Goal: Information Seeking & Learning: Find specific fact

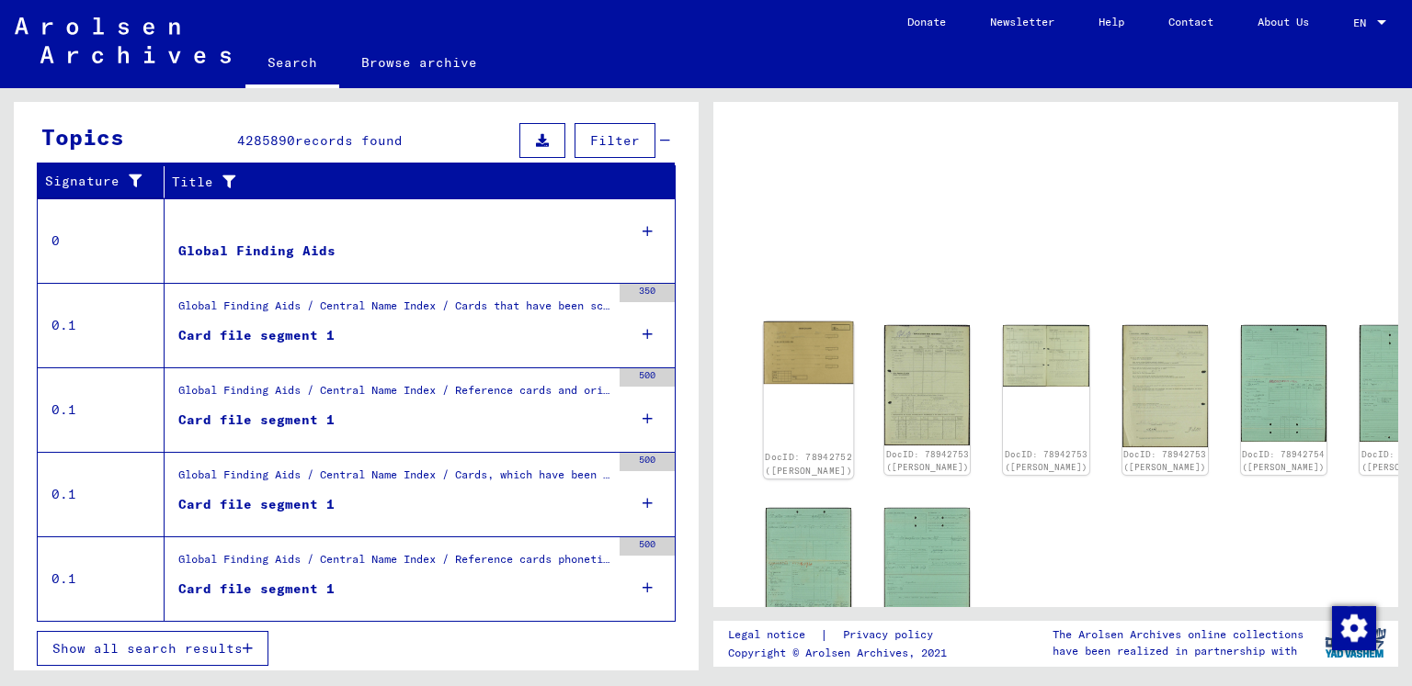
click at [798, 355] on img at bounding box center [809, 353] width 90 height 62
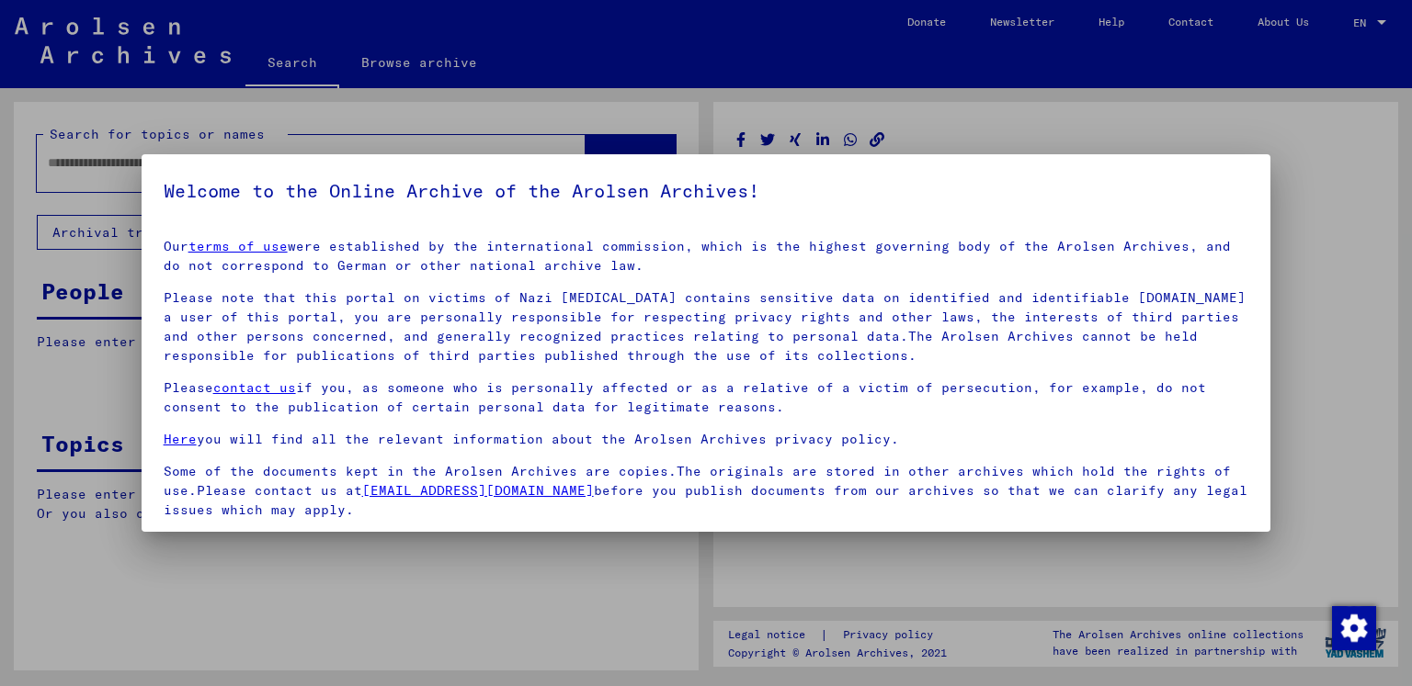
type input "********"
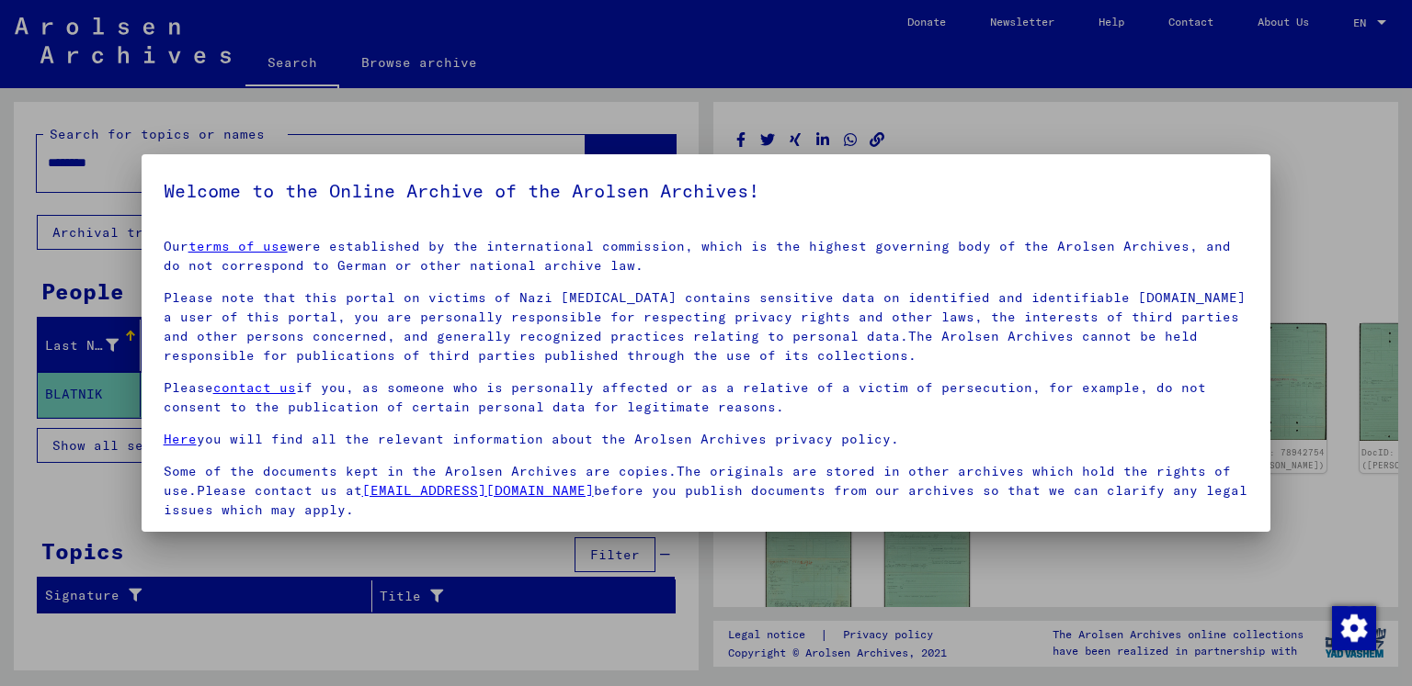
scroll to position [132, 0]
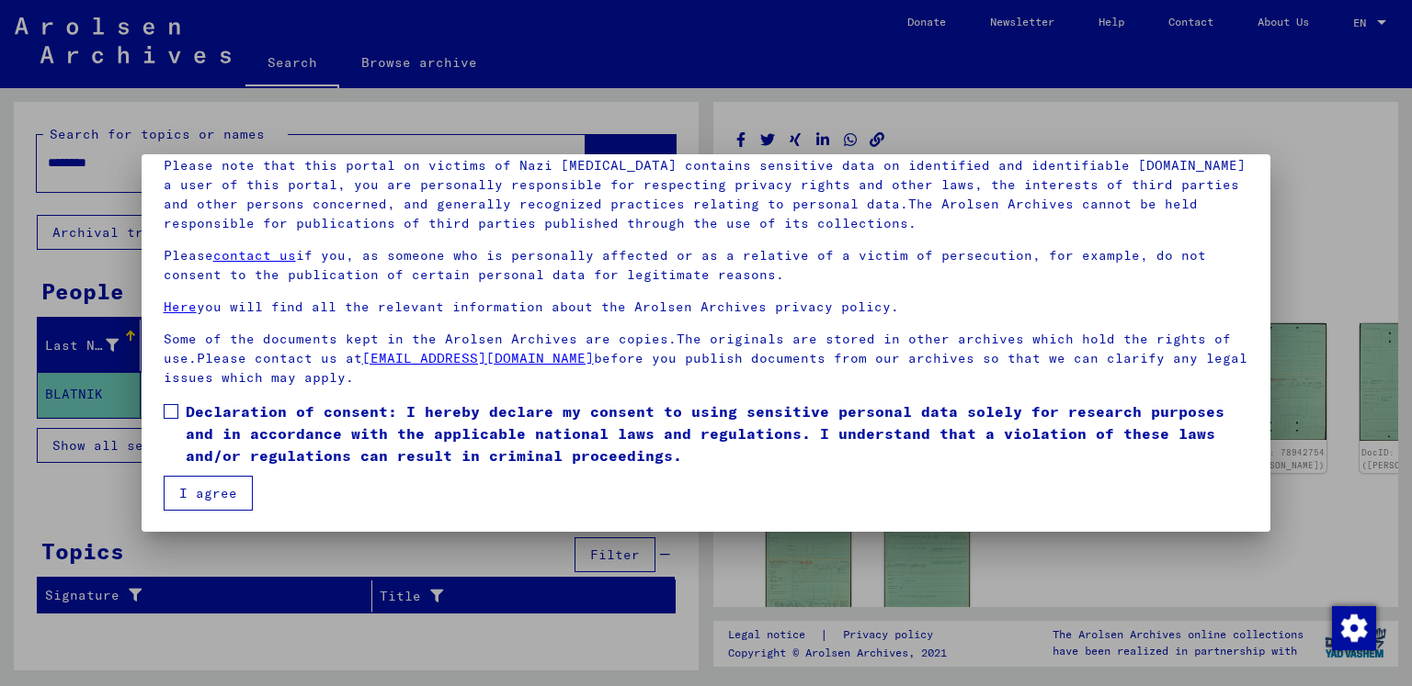
drag, startPoint x: 170, startPoint y: 406, endPoint x: 176, endPoint y: 422, distance: 16.9
click at [169, 406] on span at bounding box center [171, 411] width 15 height 15
click at [199, 488] on button "I agree" at bounding box center [208, 493] width 89 height 35
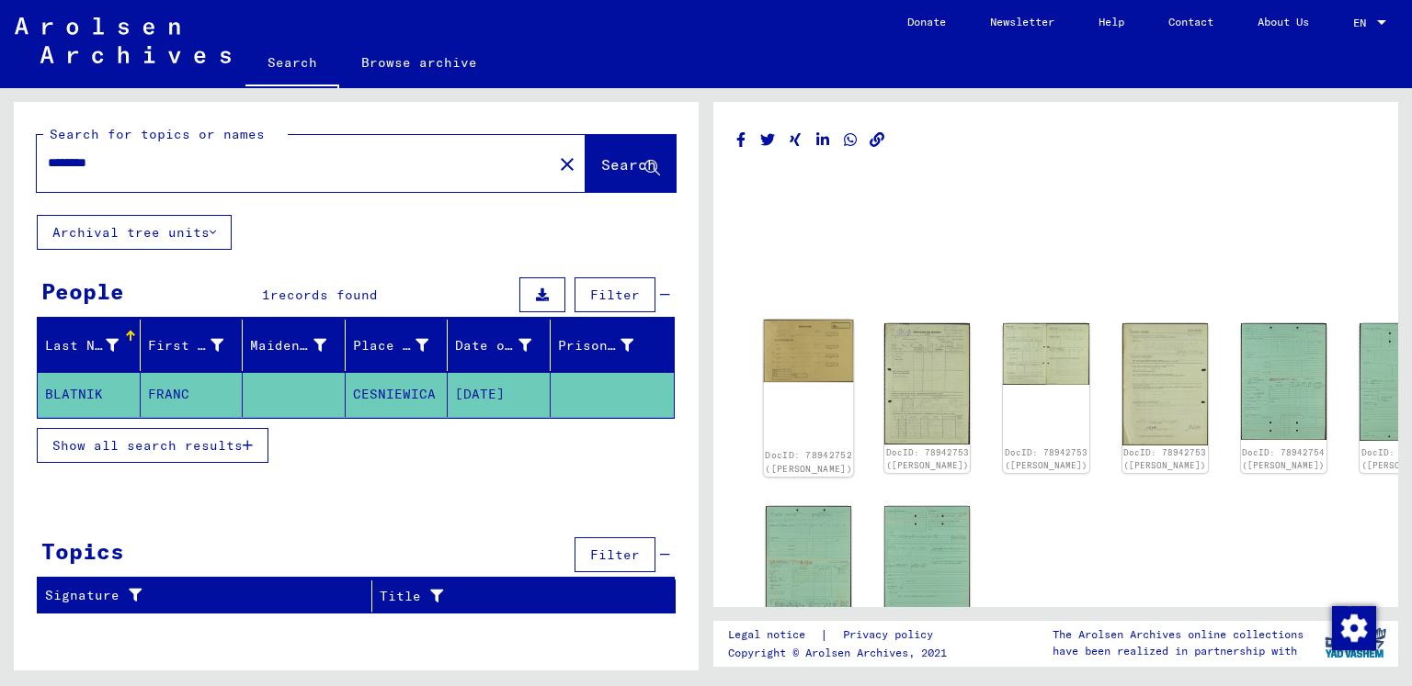
click at [801, 343] on img at bounding box center [809, 351] width 90 height 62
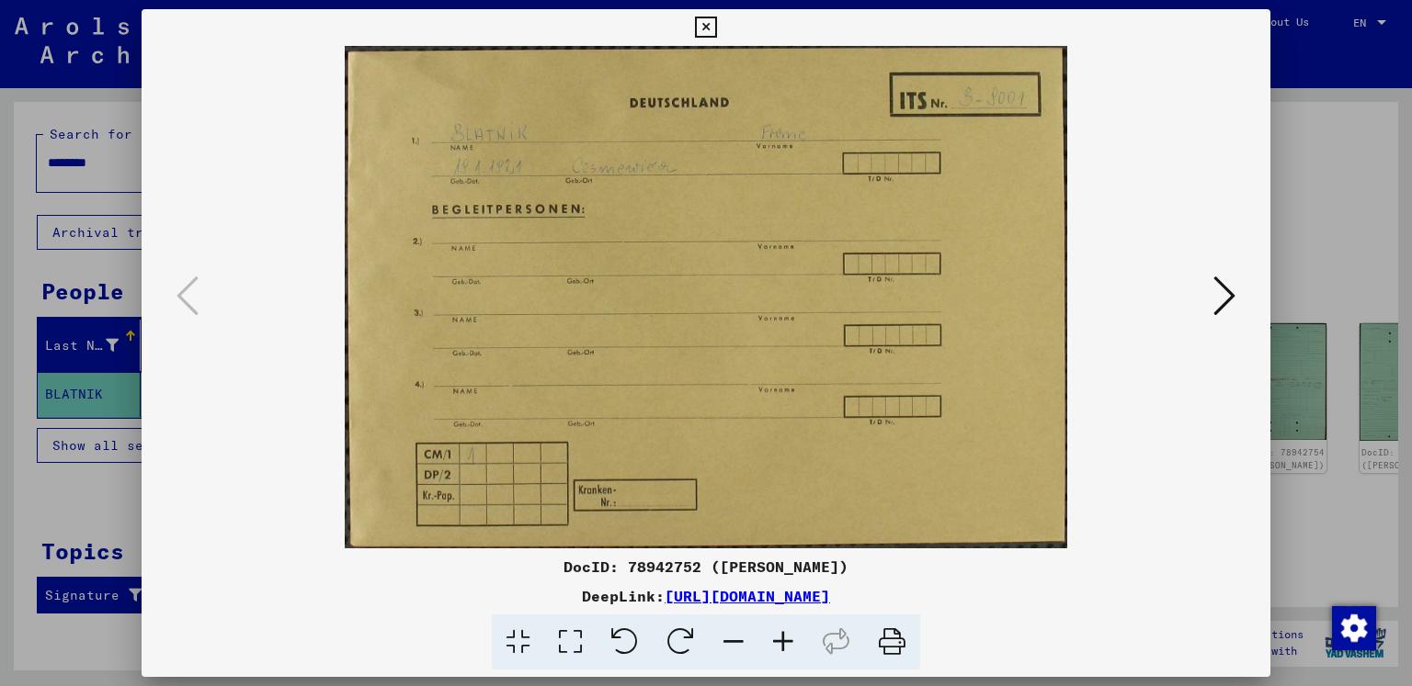
click at [1223, 301] on icon at bounding box center [1224, 296] width 22 height 44
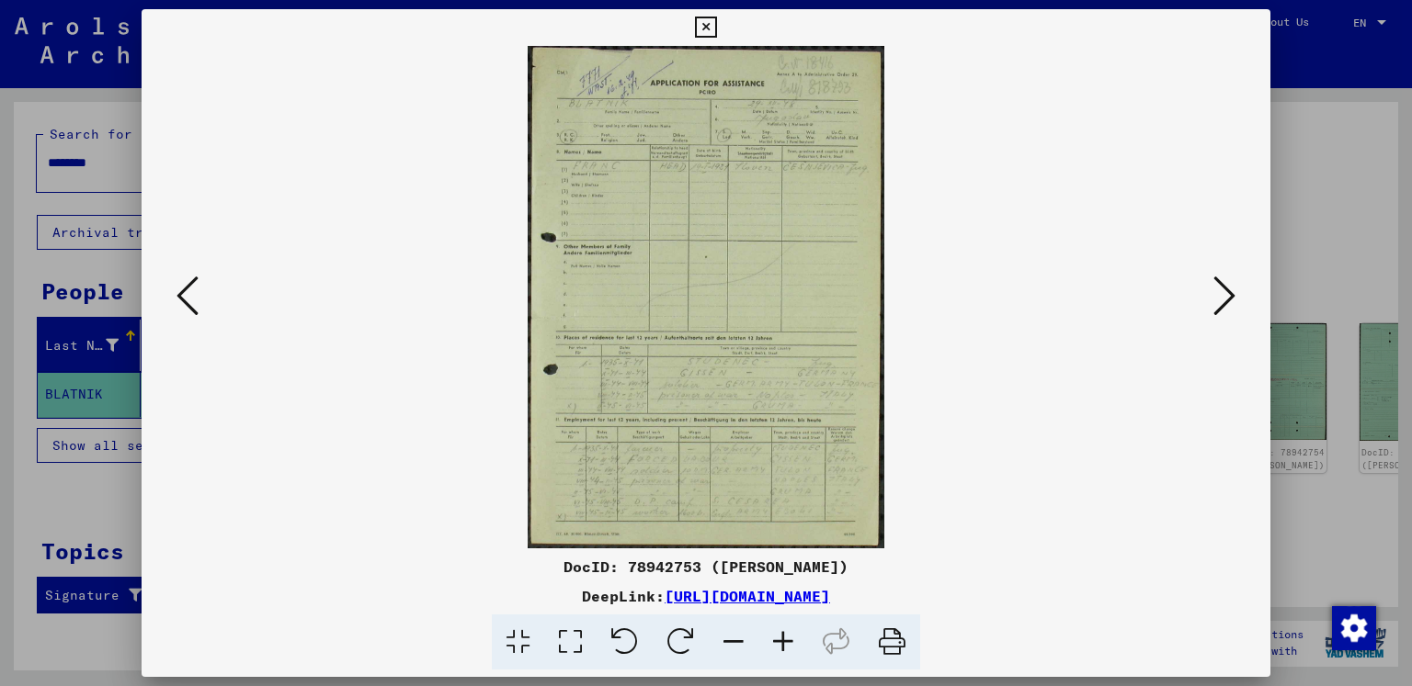
click at [782, 633] on icon at bounding box center [783, 643] width 50 height 56
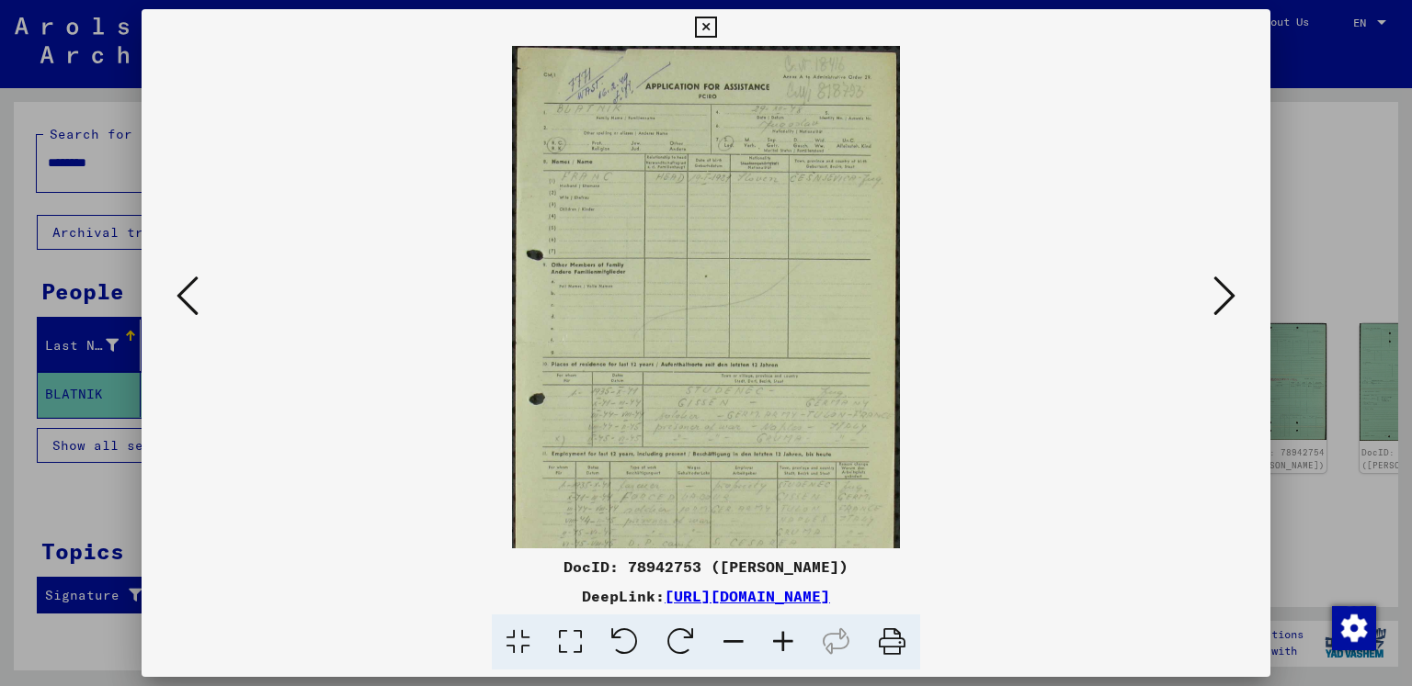
click at [782, 633] on icon at bounding box center [783, 643] width 50 height 56
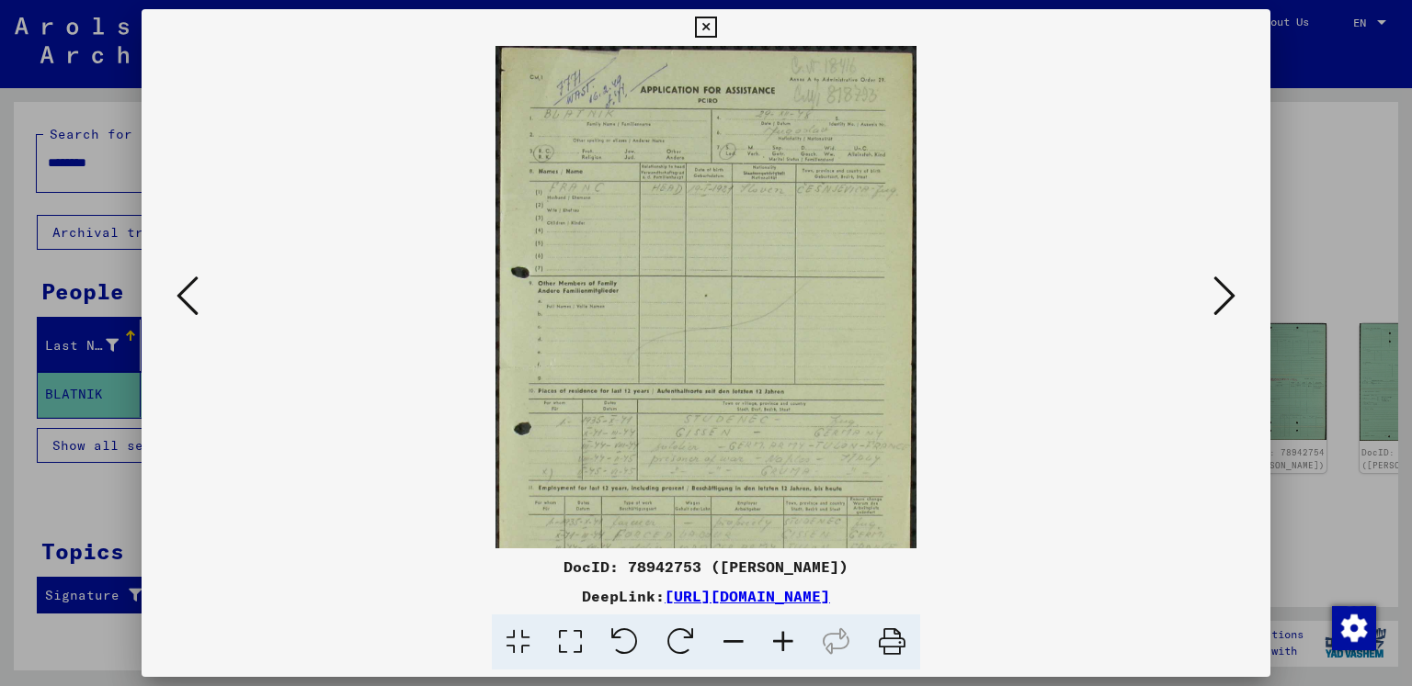
click at [781, 633] on icon at bounding box center [783, 643] width 50 height 56
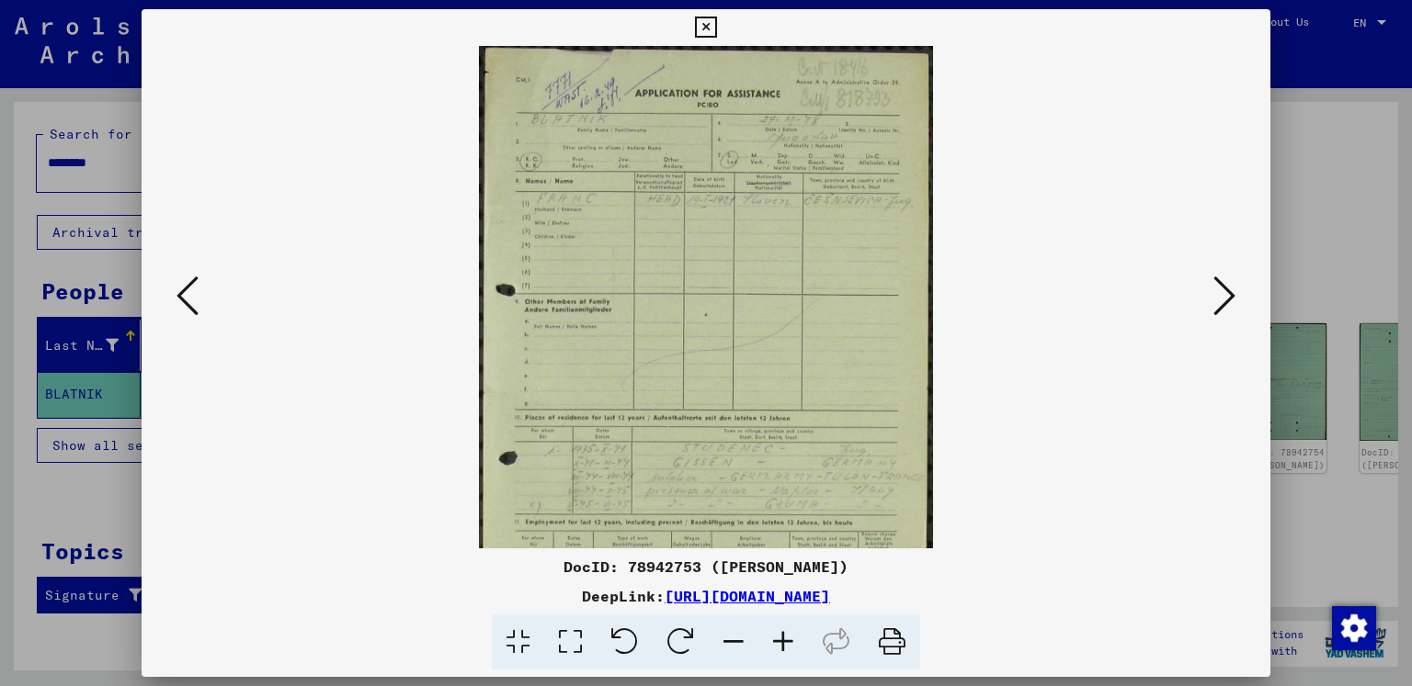
click at [781, 633] on icon at bounding box center [783, 643] width 50 height 56
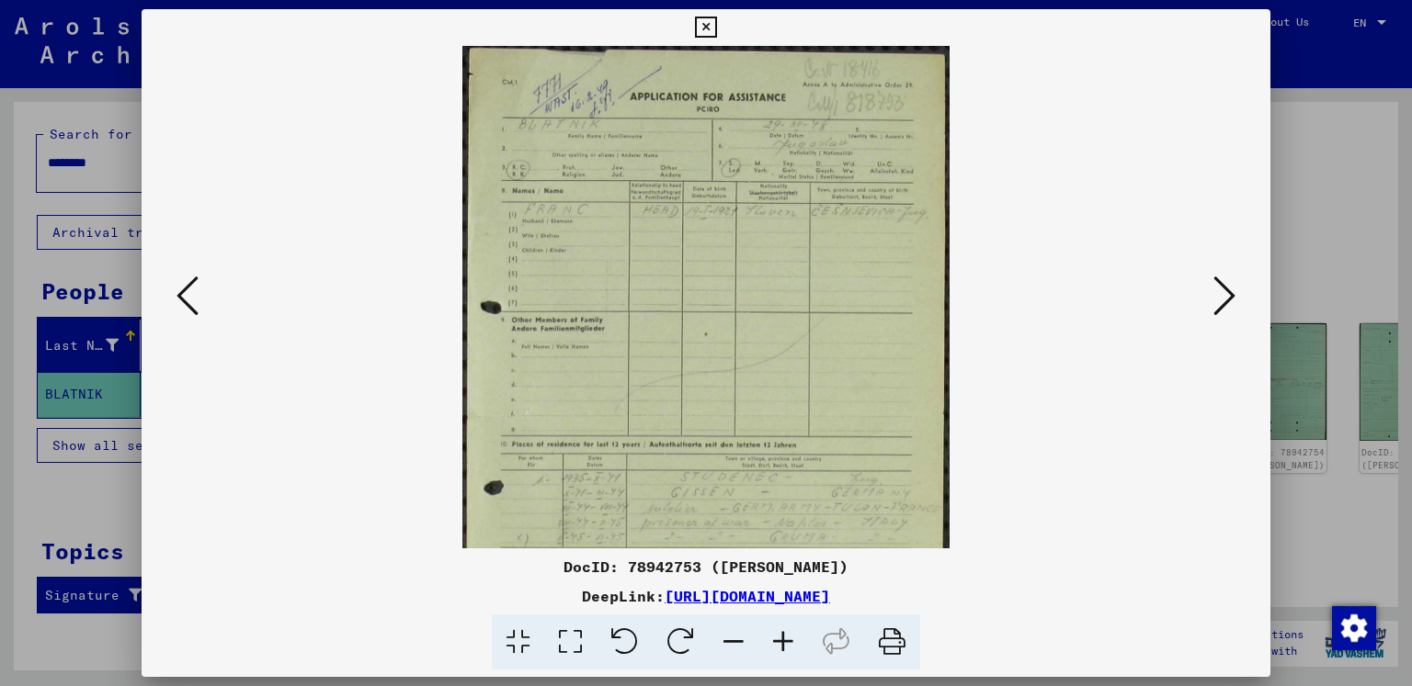
click at [781, 633] on icon at bounding box center [783, 643] width 50 height 56
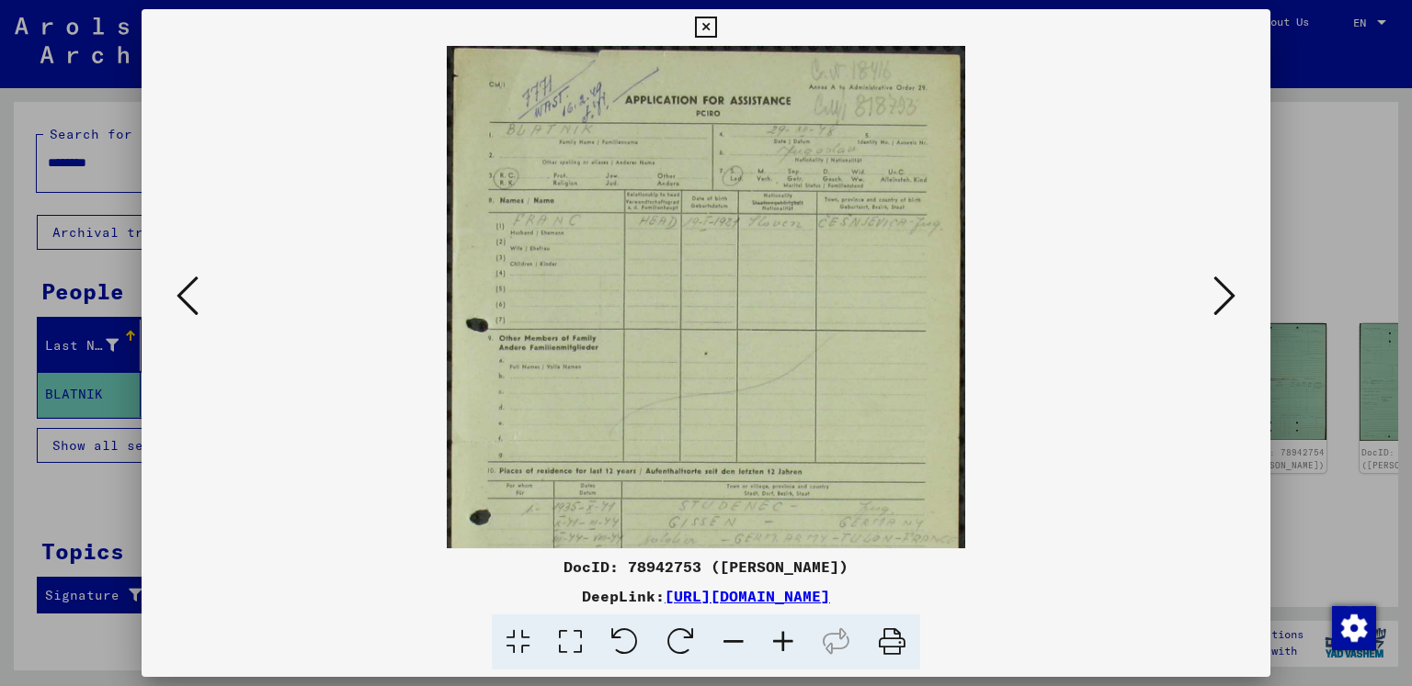
click at [781, 633] on icon at bounding box center [783, 643] width 50 height 56
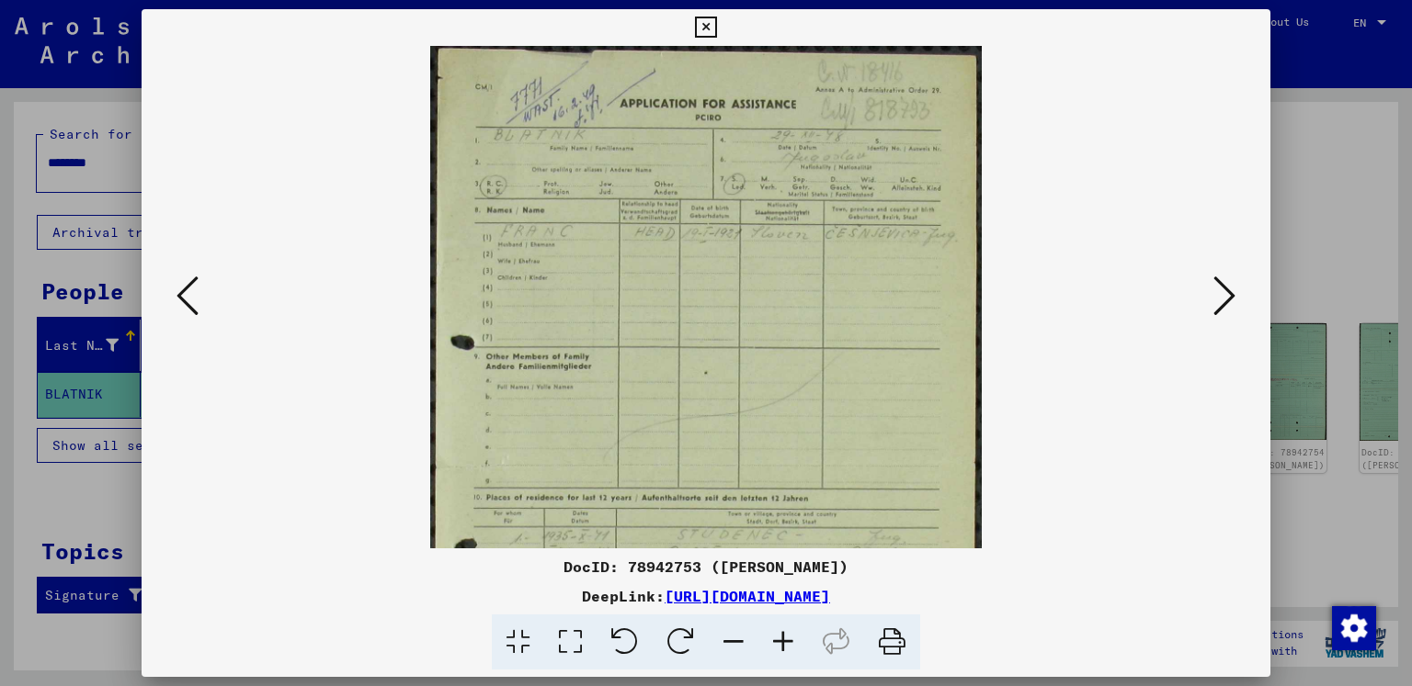
click at [781, 633] on icon at bounding box center [783, 643] width 50 height 56
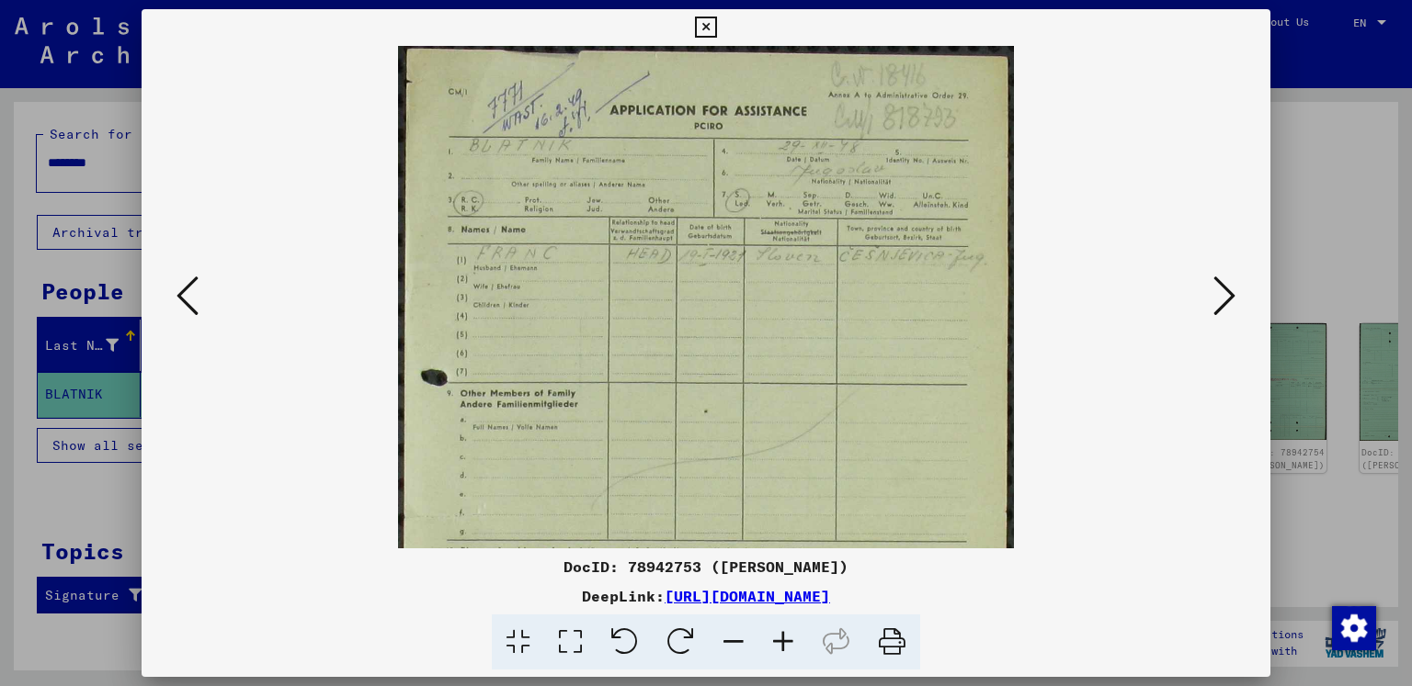
click at [781, 633] on icon at bounding box center [783, 643] width 50 height 56
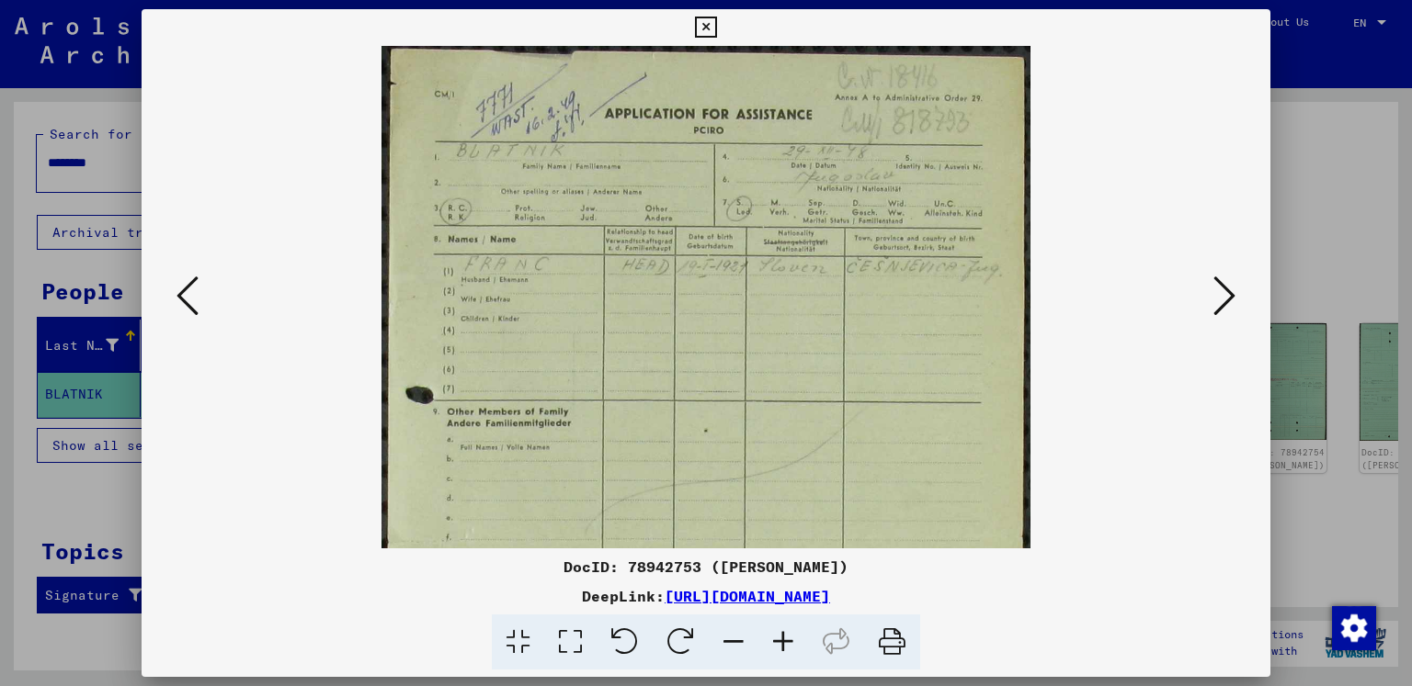
click at [778, 630] on icon at bounding box center [783, 643] width 50 height 56
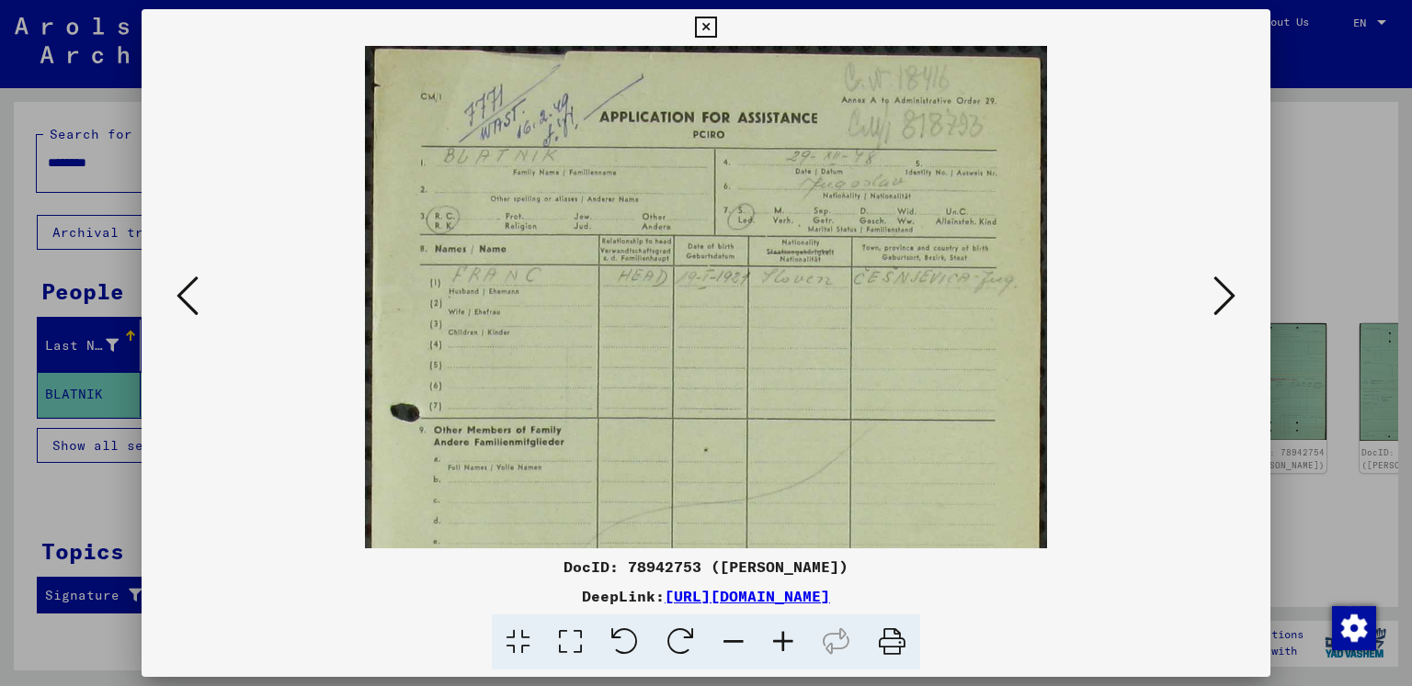
click at [778, 630] on icon at bounding box center [783, 643] width 50 height 56
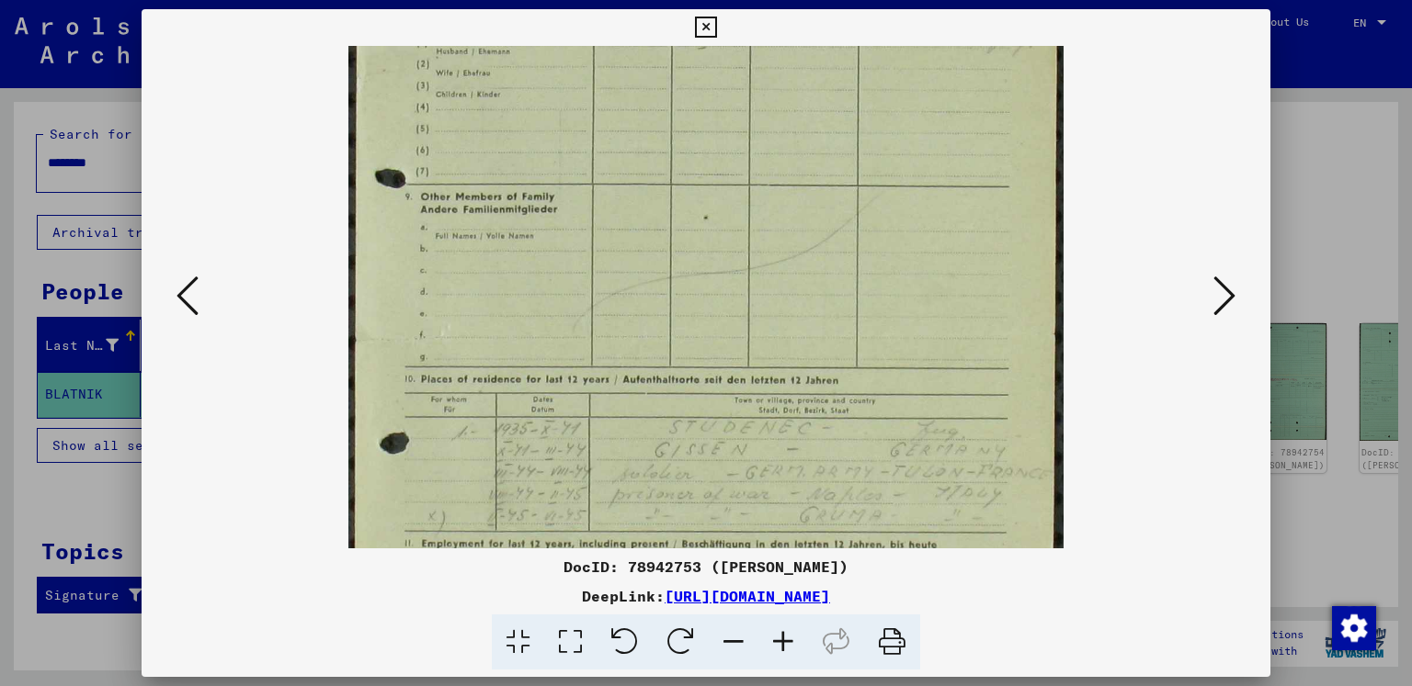
scroll to position [273, 0]
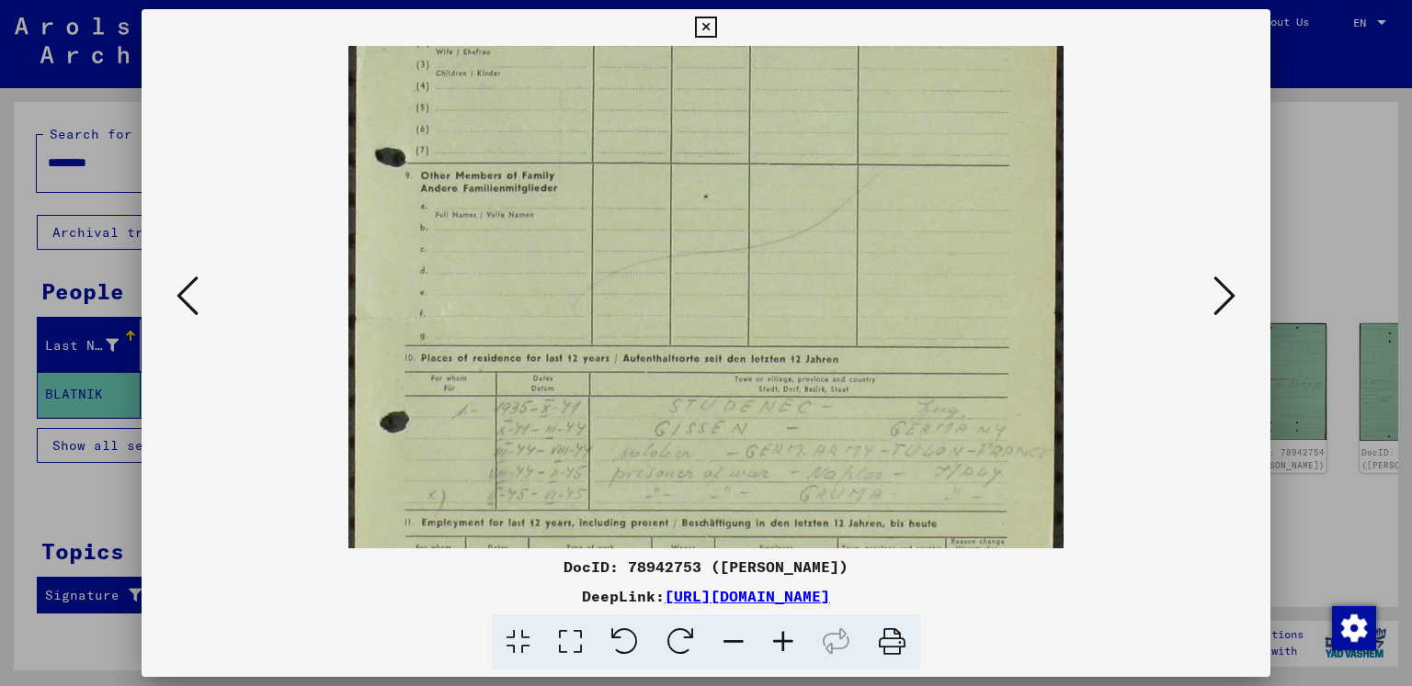
drag, startPoint x: 788, startPoint y: 431, endPoint x: 761, endPoint y: 159, distance: 273.3
click at [761, 159] on img at bounding box center [705, 277] width 714 height 1008
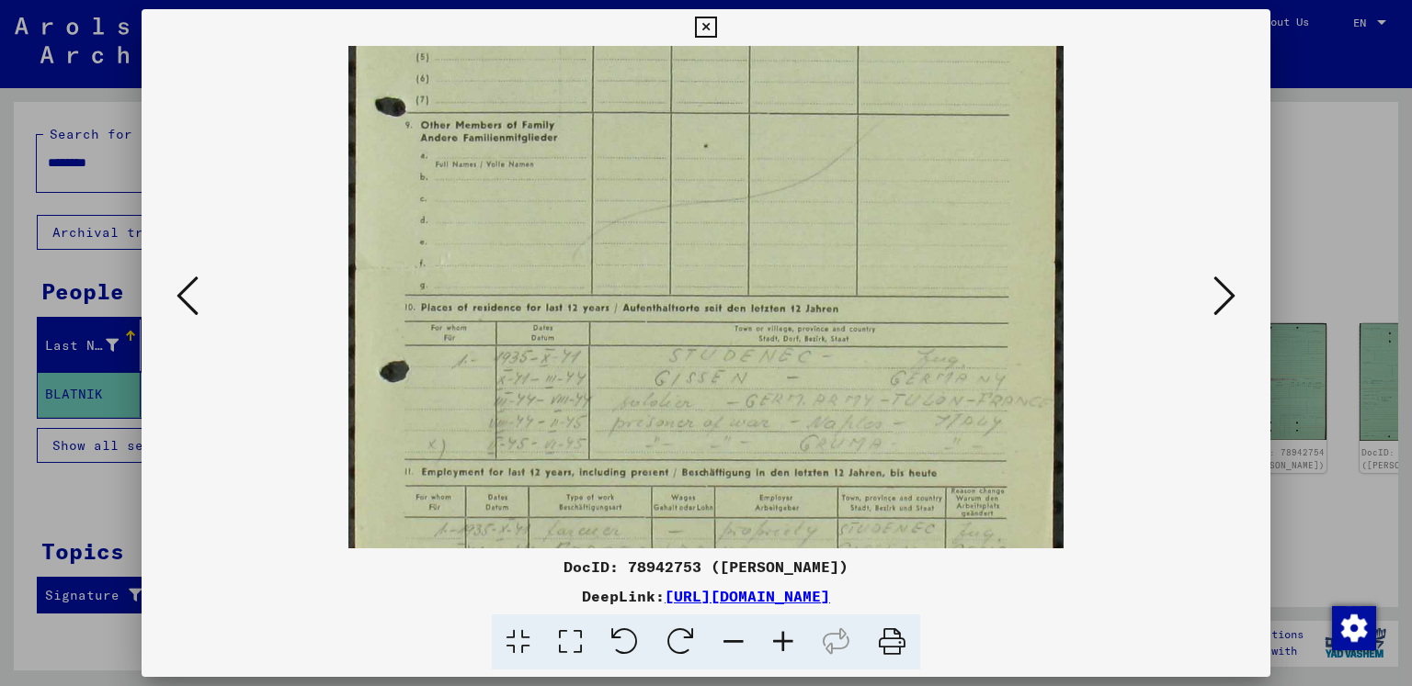
scroll to position [340, 0]
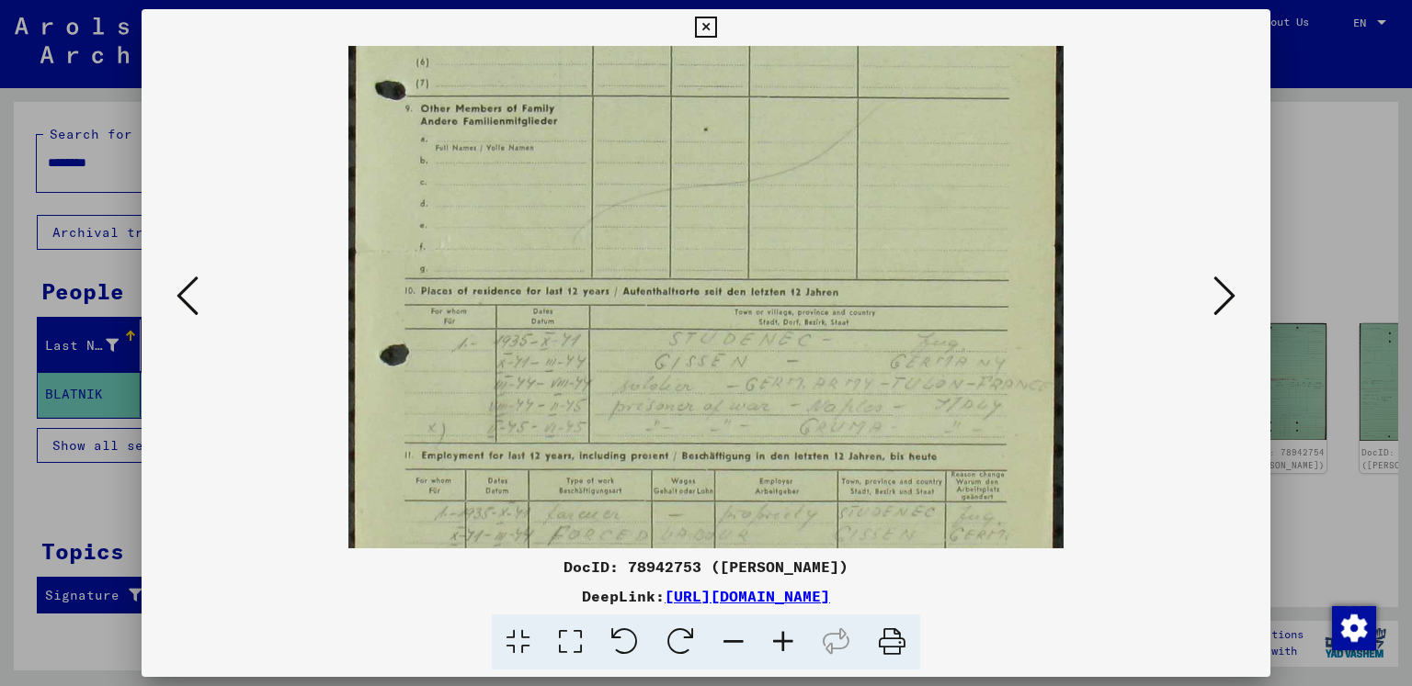
drag, startPoint x: 718, startPoint y: 357, endPoint x: 709, endPoint y: 290, distance: 67.6
click at [709, 290] on img at bounding box center [705, 210] width 714 height 1008
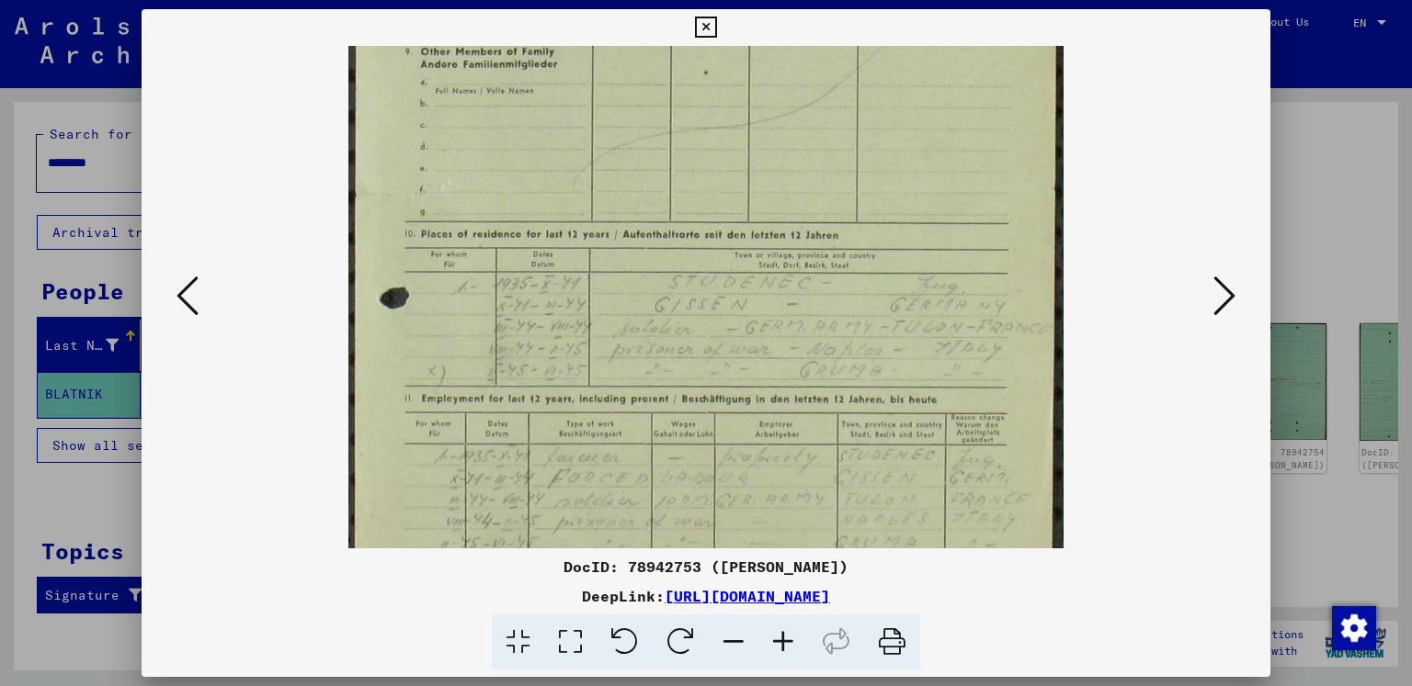
drag, startPoint x: 896, startPoint y: 425, endPoint x: 890, endPoint y: 369, distance: 57.3
click at [890, 369] on img at bounding box center [705, 153] width 714 height 1008
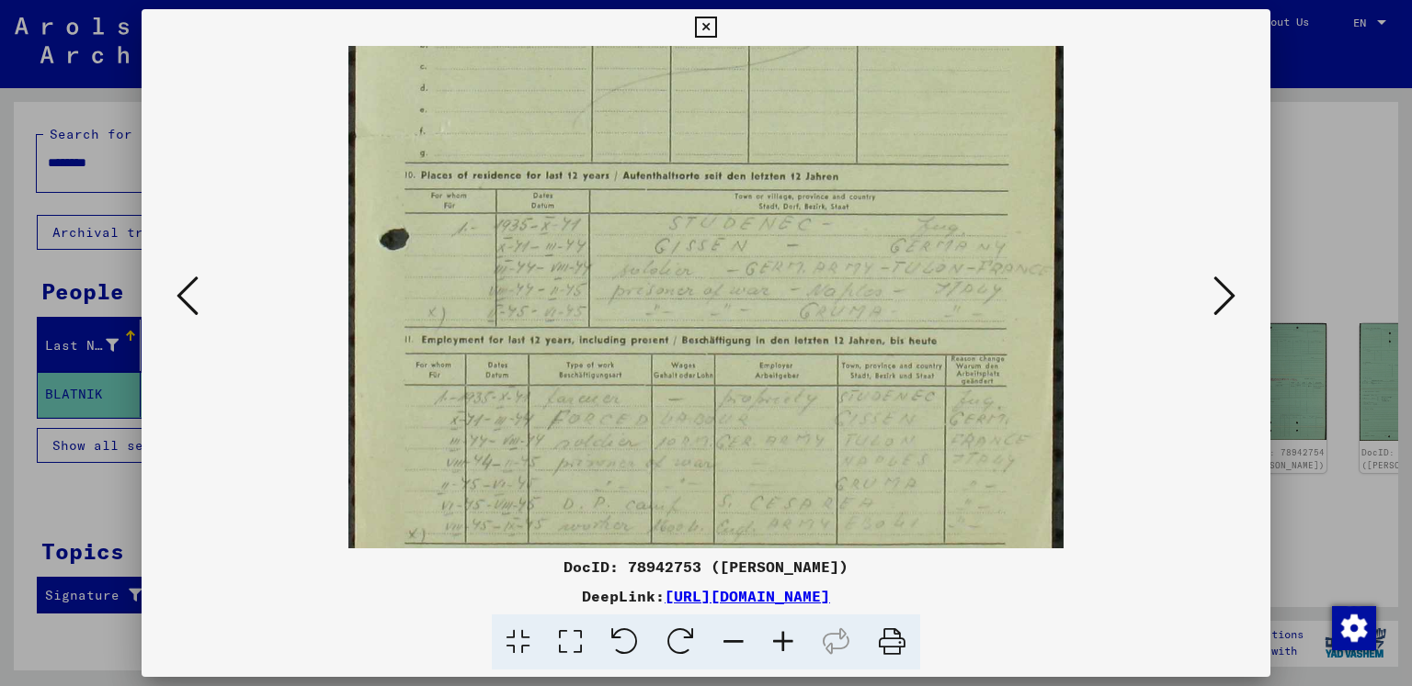
drag, startPoint x: 683, startPoint y: 449, endPoint x: 673, endPoint y: 391, distance: 58.8
click at [673, 391] on img at bounding box center [705, 94] width 714 height 1008
click at [1220, 292] on icon at bounding box center [1224, 296] width 22 height 44
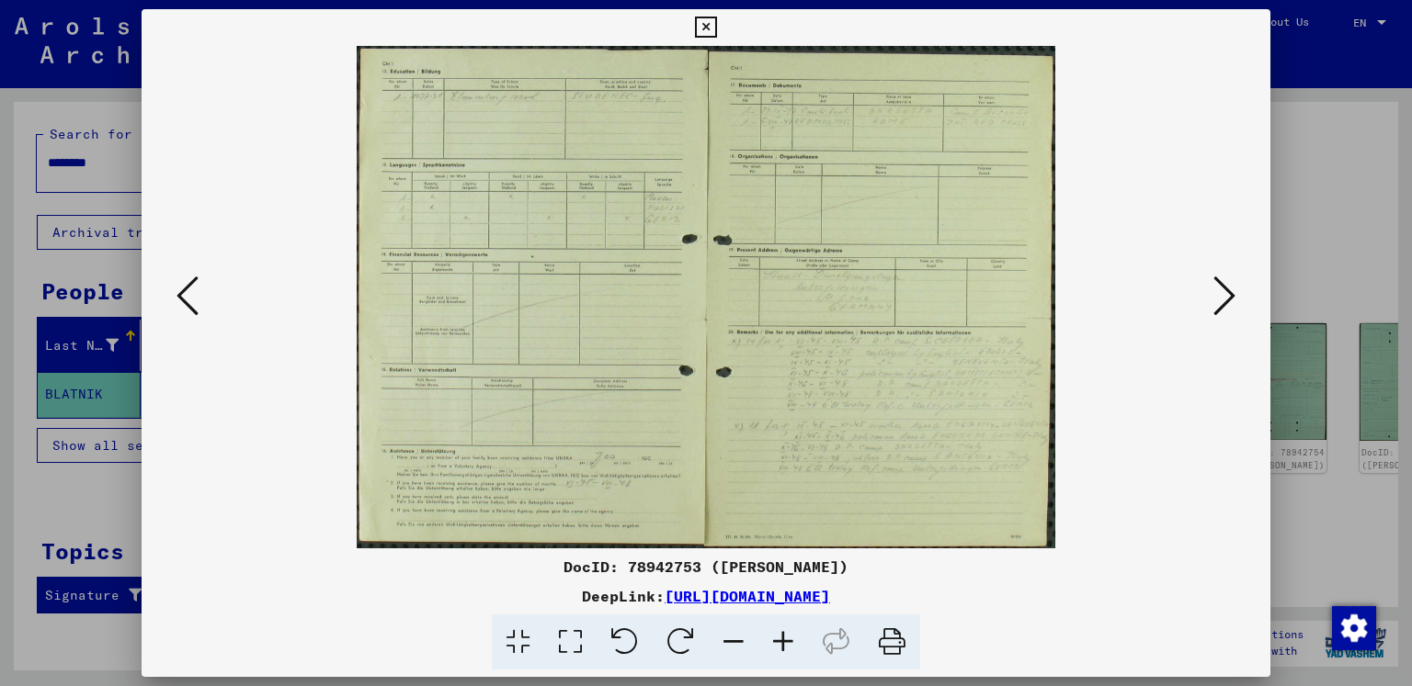
click at [787, 649] on icon at bounding box center [783, 643] width 50 height 56
click at [787, 648] on icon at bounding box center [783, 643] width 50 height 56
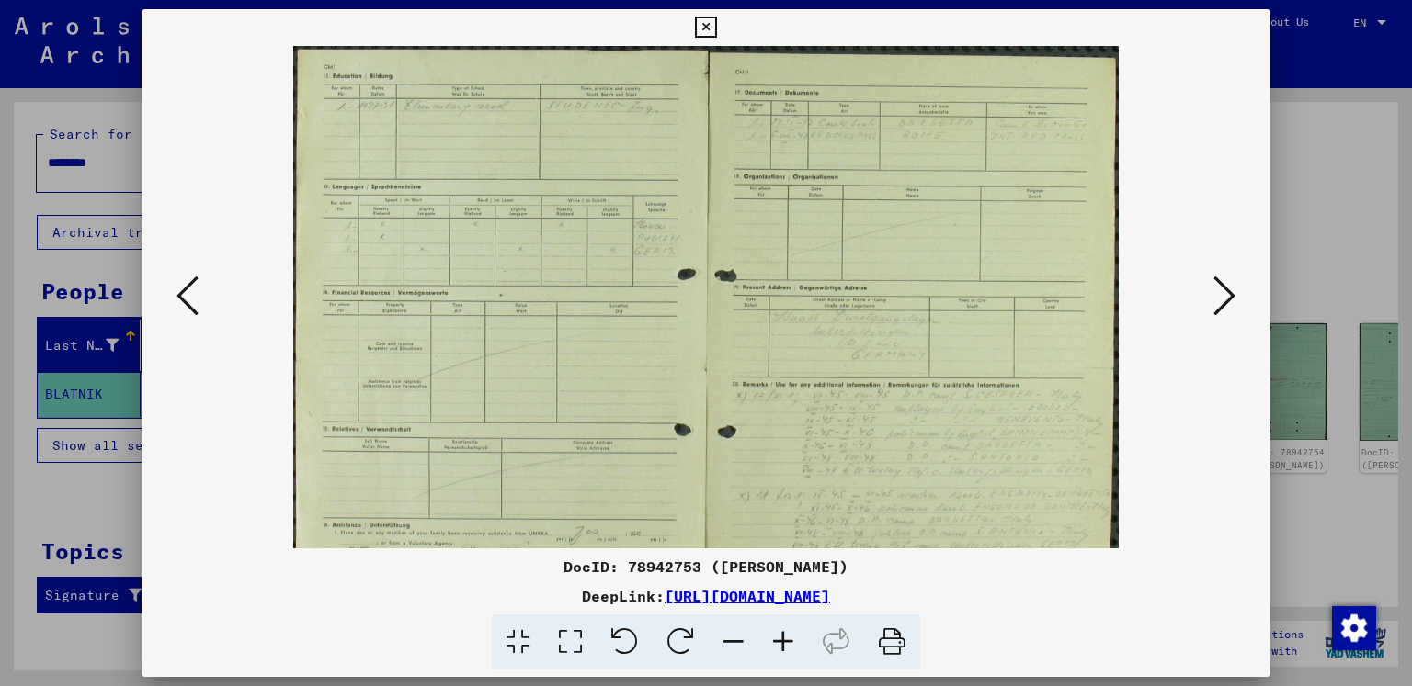
click at [785, 644] on icon at bounding box center [783, 643] width 50 height 56
click at [785, 641] on icon at bounding box center [783, 643] width 50 height 56
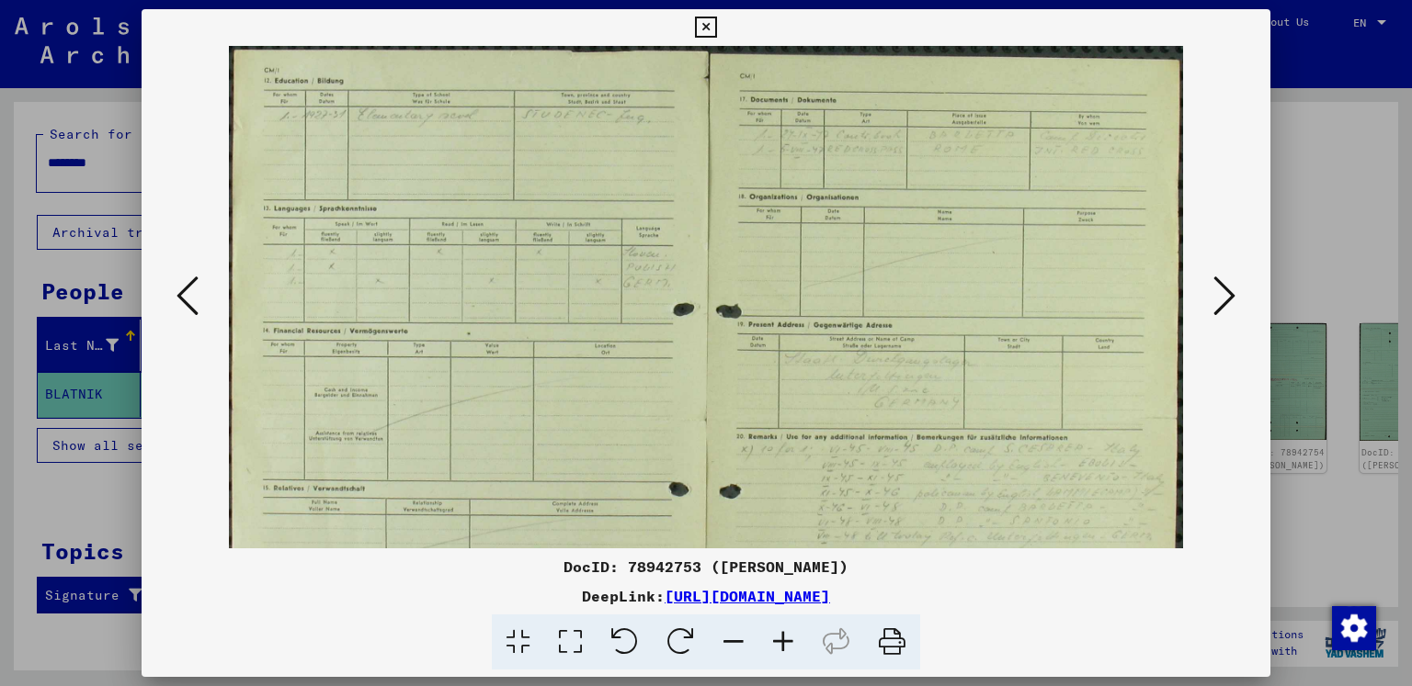
click at [784, 640] on icon at bounding box center [783, 643] width 50 height 56
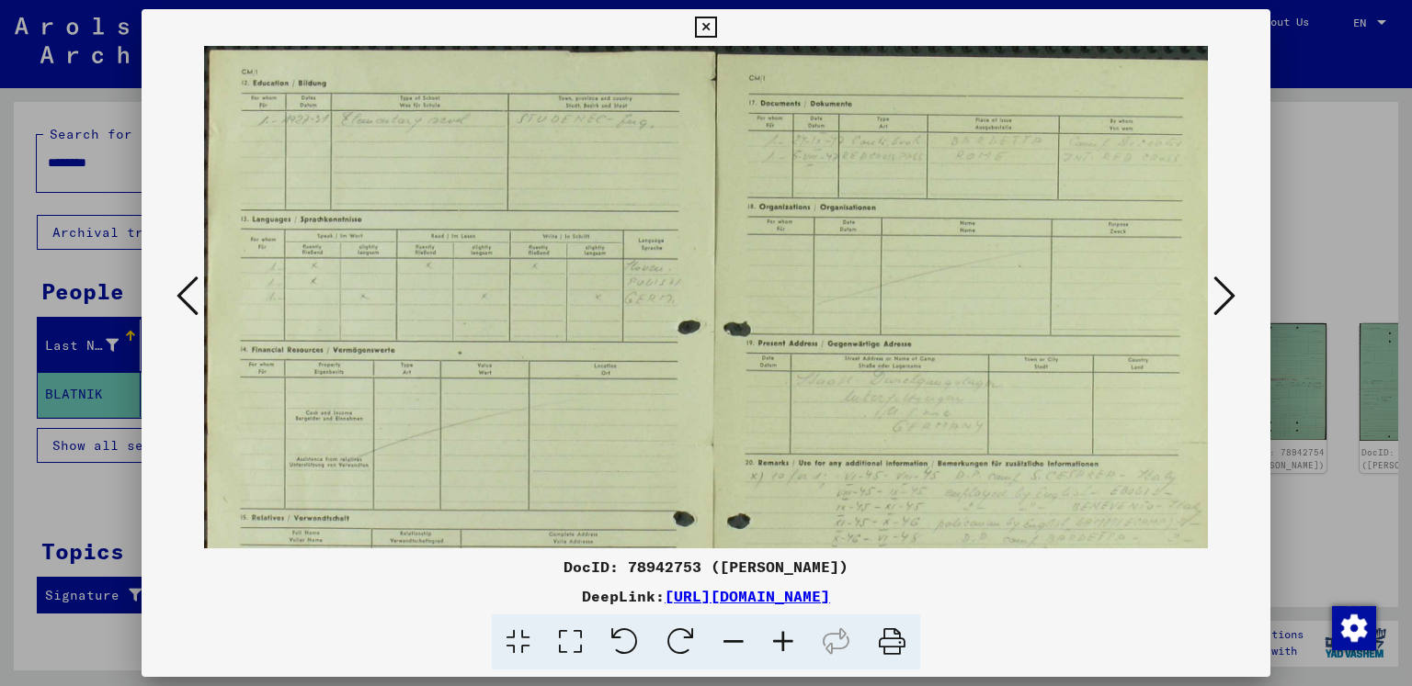
click at [784, 640] on icon at bounding box center [783, 643] width 50 height 56
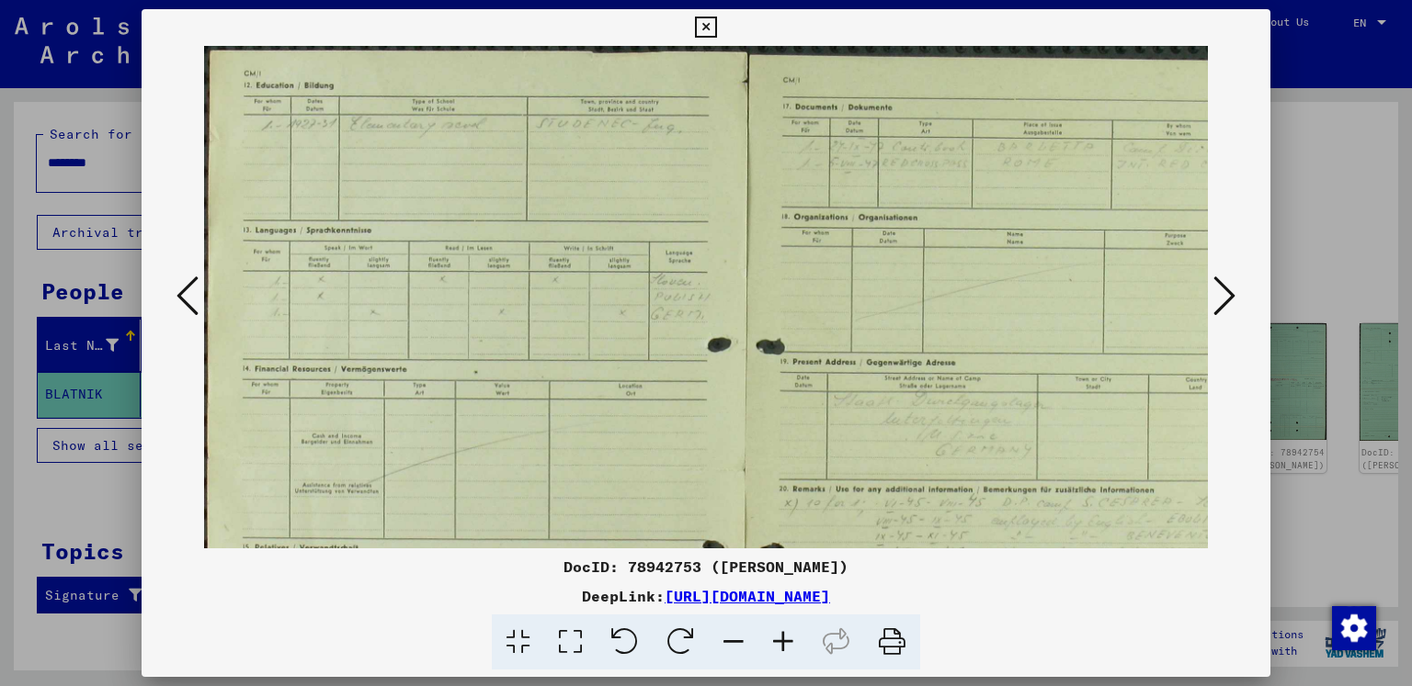
click at [1221, 285] on icon at bounding box center [1224, 296] width 22 height 44
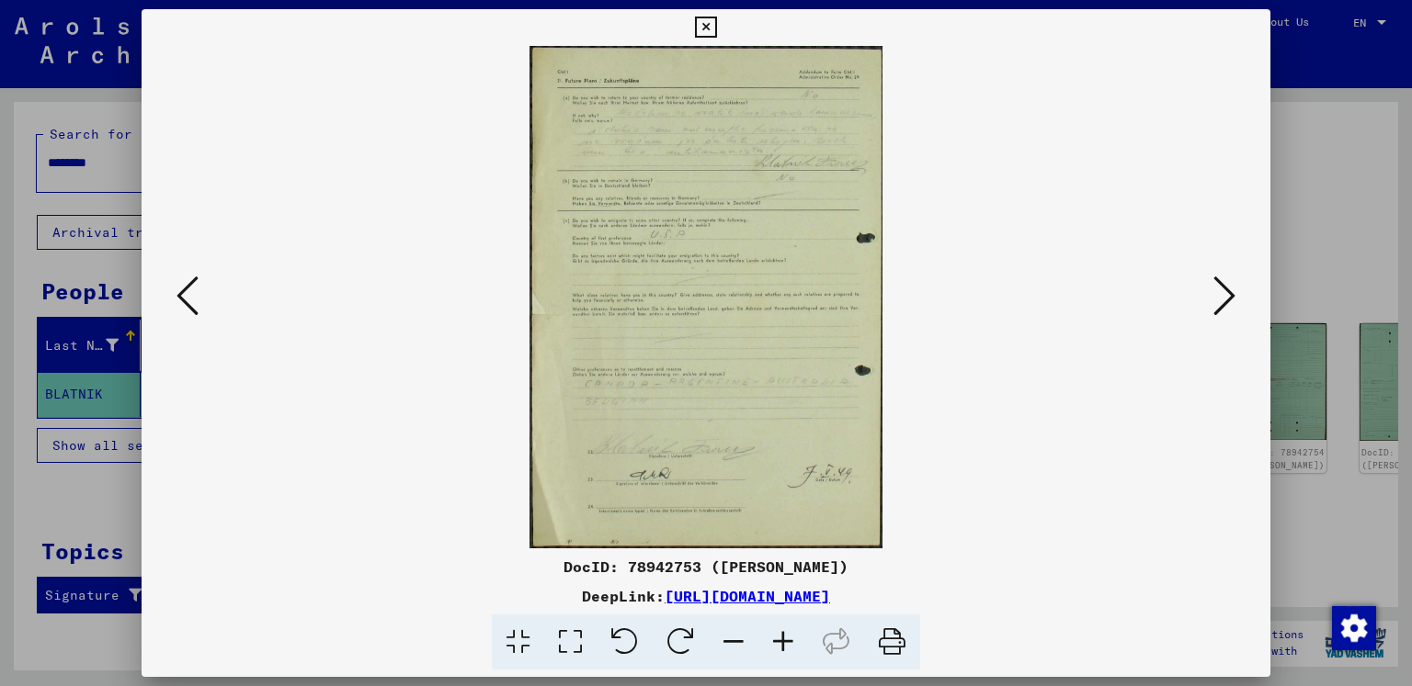
click at [780, 646] on icon at bounding box center [783, 643] width 50 height 56
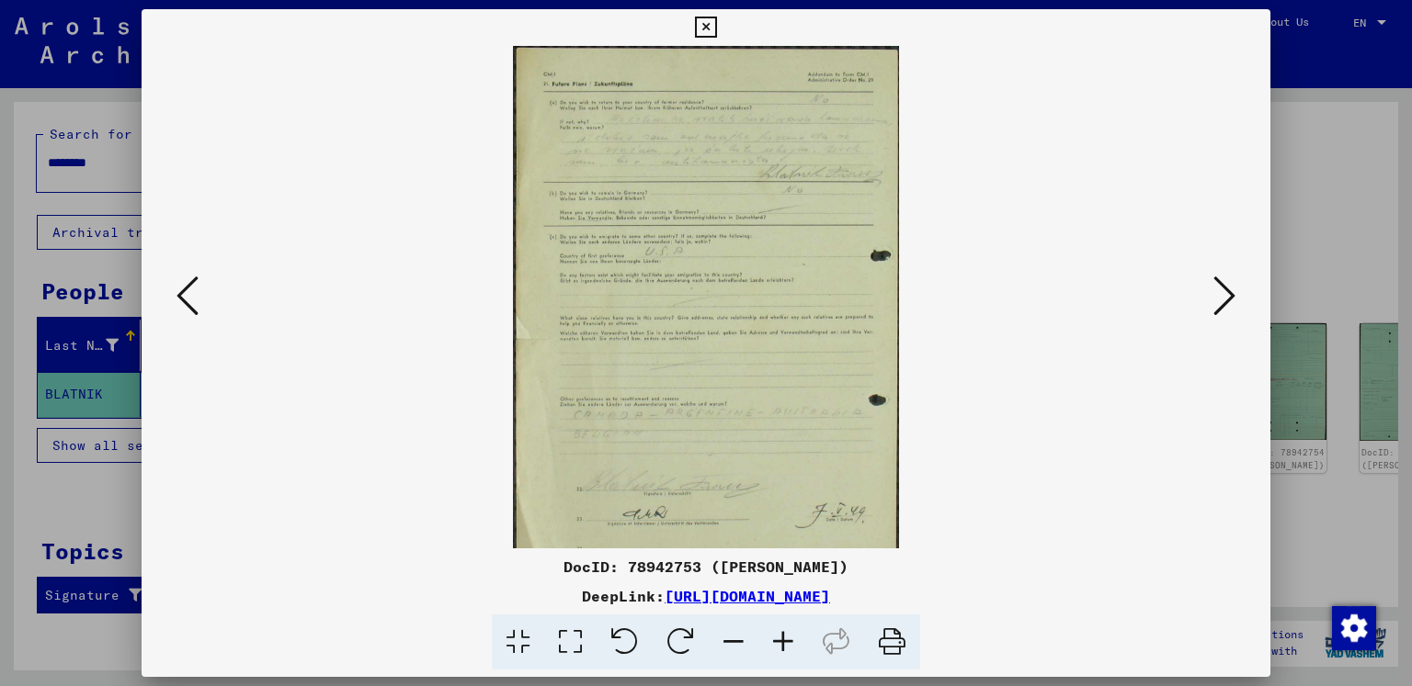
click at [779, 646] on icon at bounding box center [783, 643] width 50 height 56
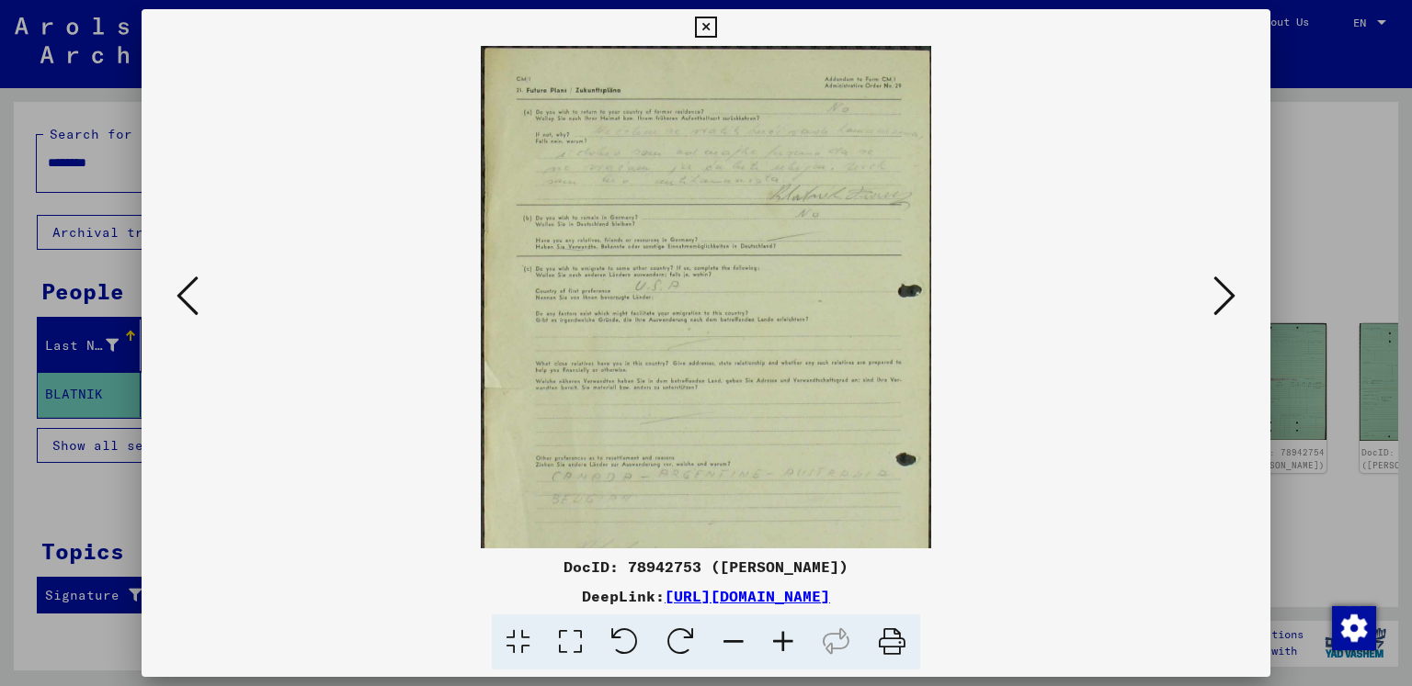
click at [779, 645] on icon at bounding box center [783, 643] width 50 height 56
click at [779, 644] on icon at bounding box center [783, 643] width 50 height 56
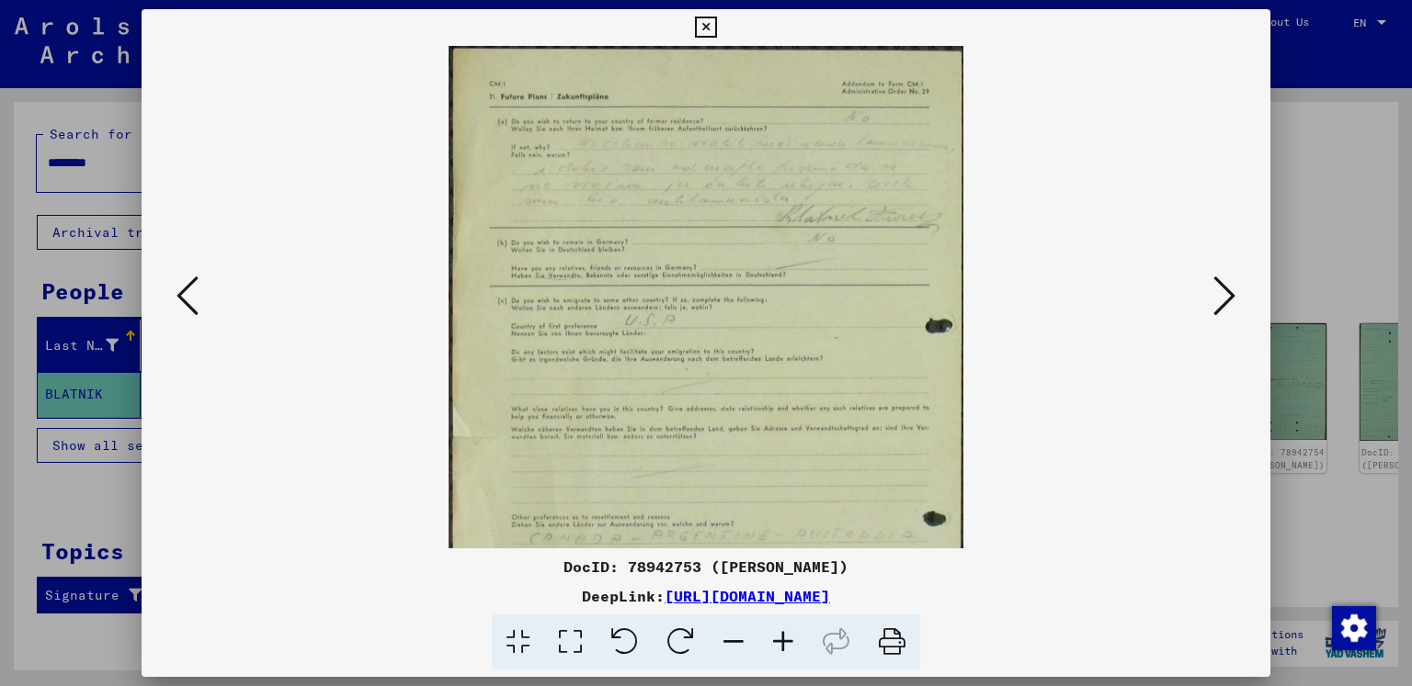
click at [779, 644] on icon at bounding box center [783, 643] width 50 height 56
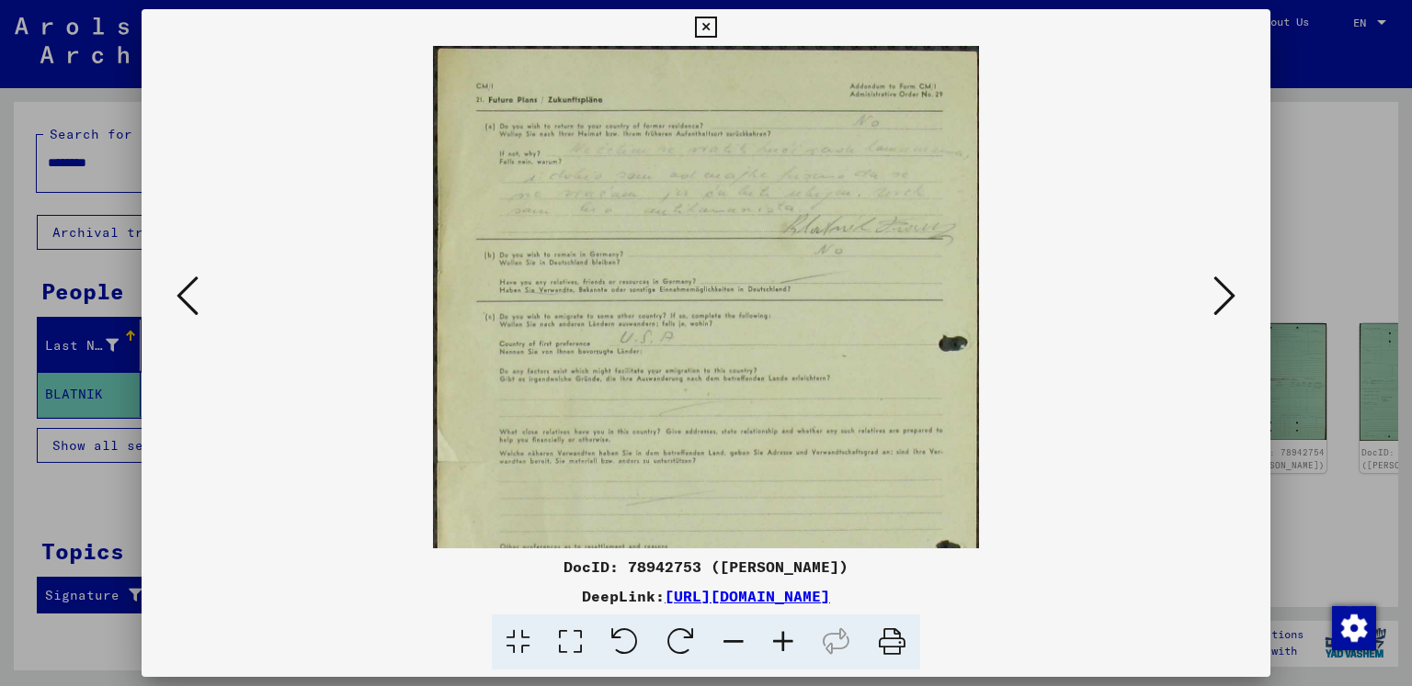
click at [778, 642] on icon at bounding box center [783, 643] width 50 height 56
click at [778, 641] on icon at bounding box center [783, 643] width 50 height 56
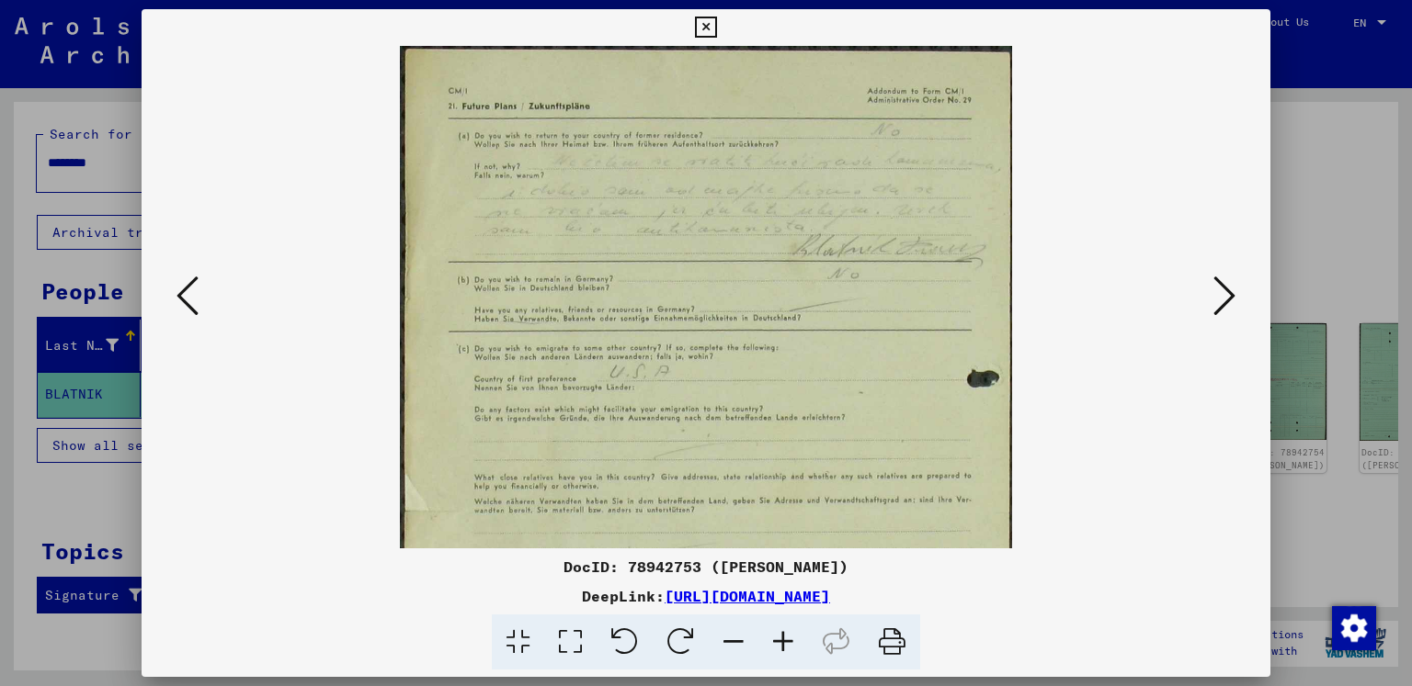
click at [778, 641] on icon at bounding box center [783, 643] width 50 height 56
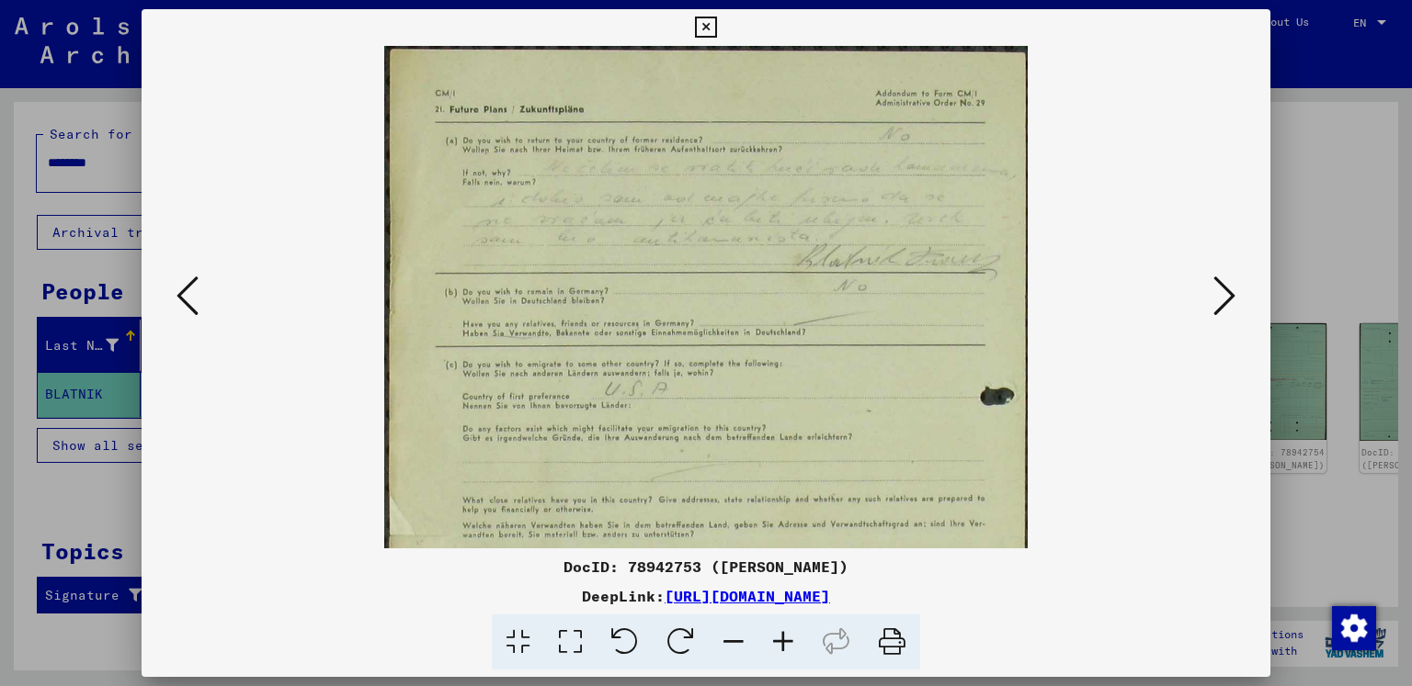
click at [778, 641] on icon at bounding box center [783, 643] width 50 height 56
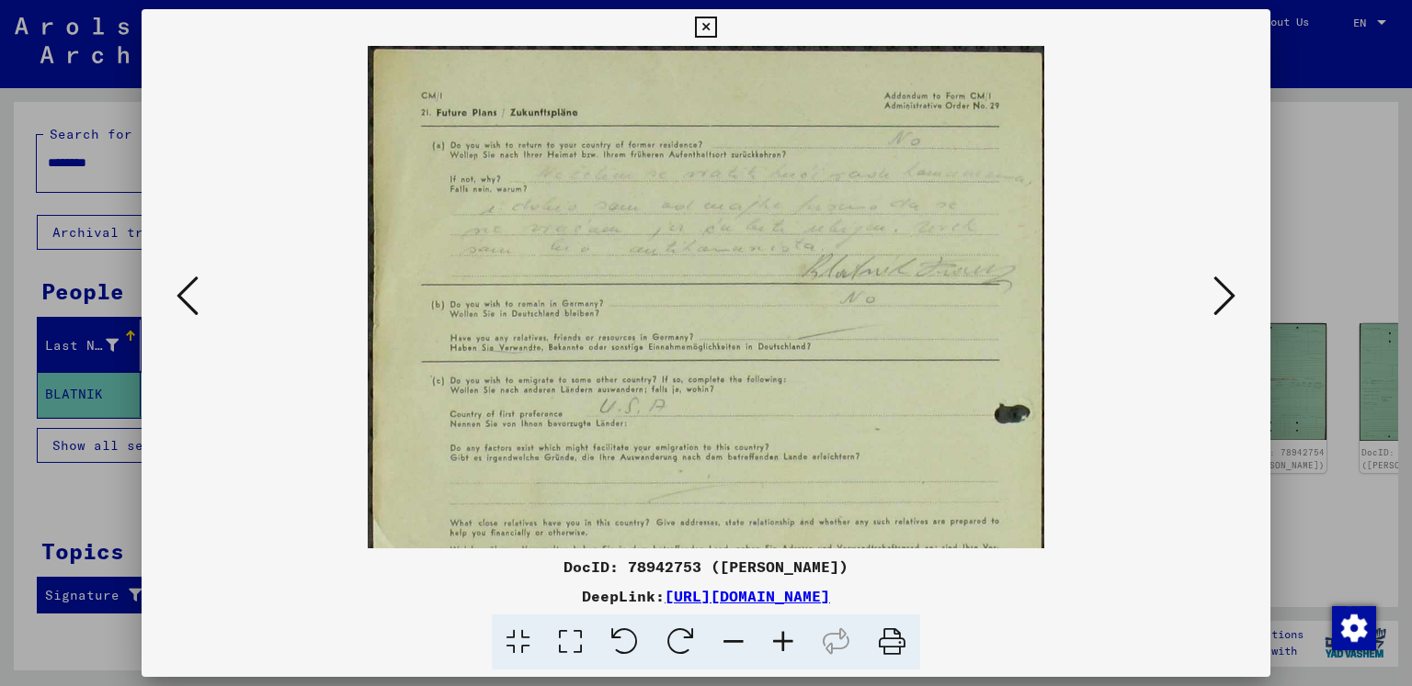
click at [777, 644] on icon at bounding box center [783, 643] width 50 height 56
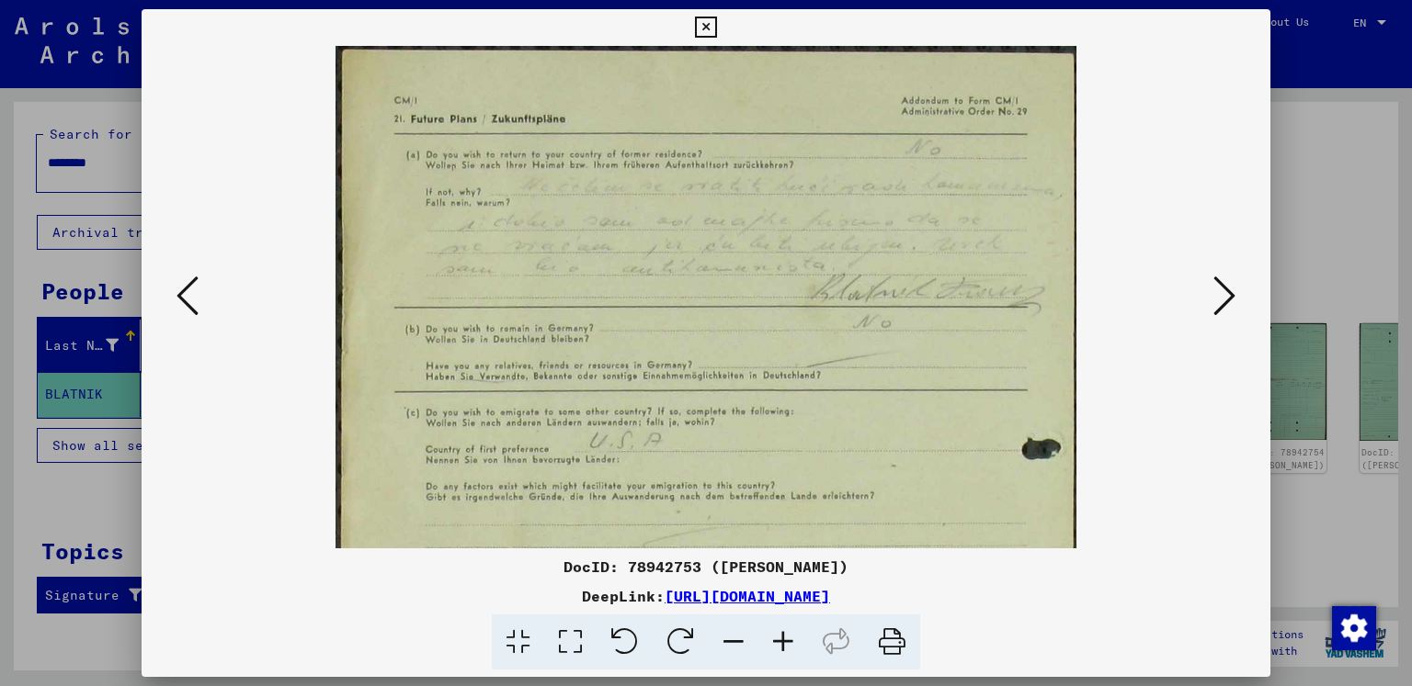
click at [777, 644] on icon at bounding box center [783, 643] width 50 height 56
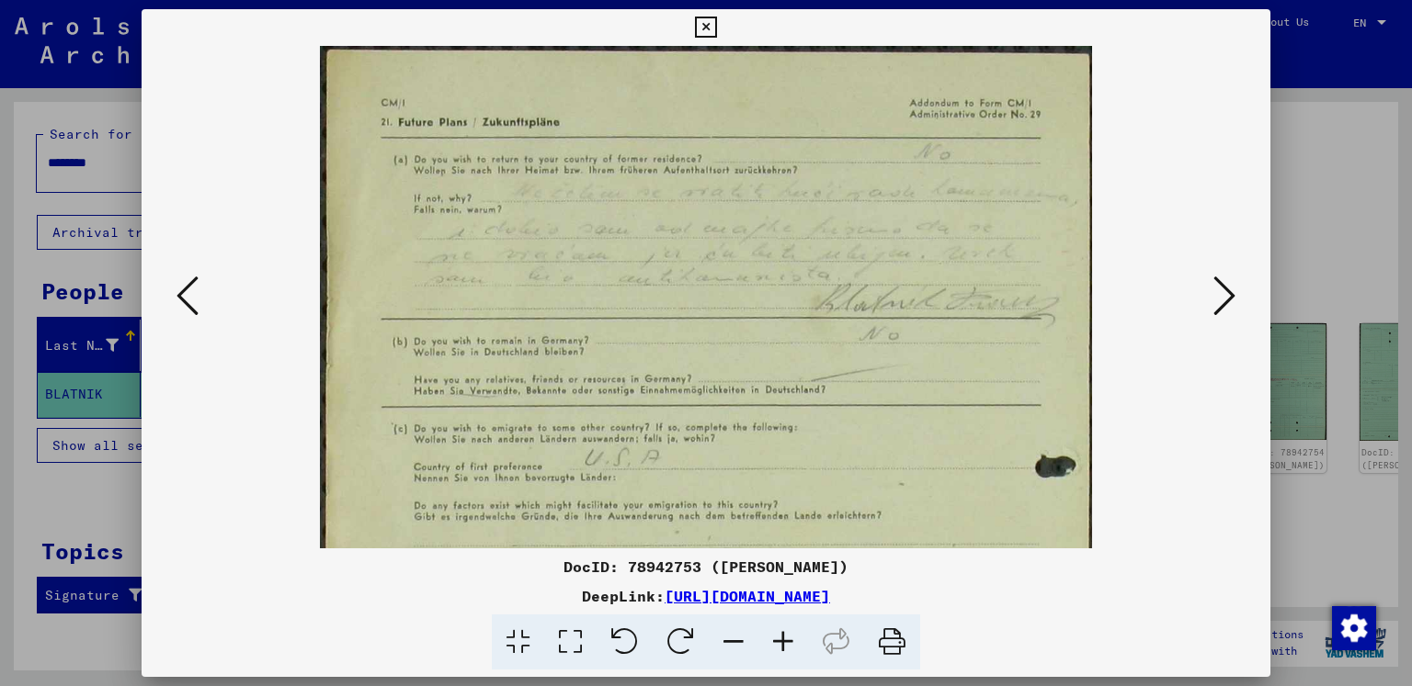
click at [777, 644] on icon at bounding box center [783, 643] width 50 height 56
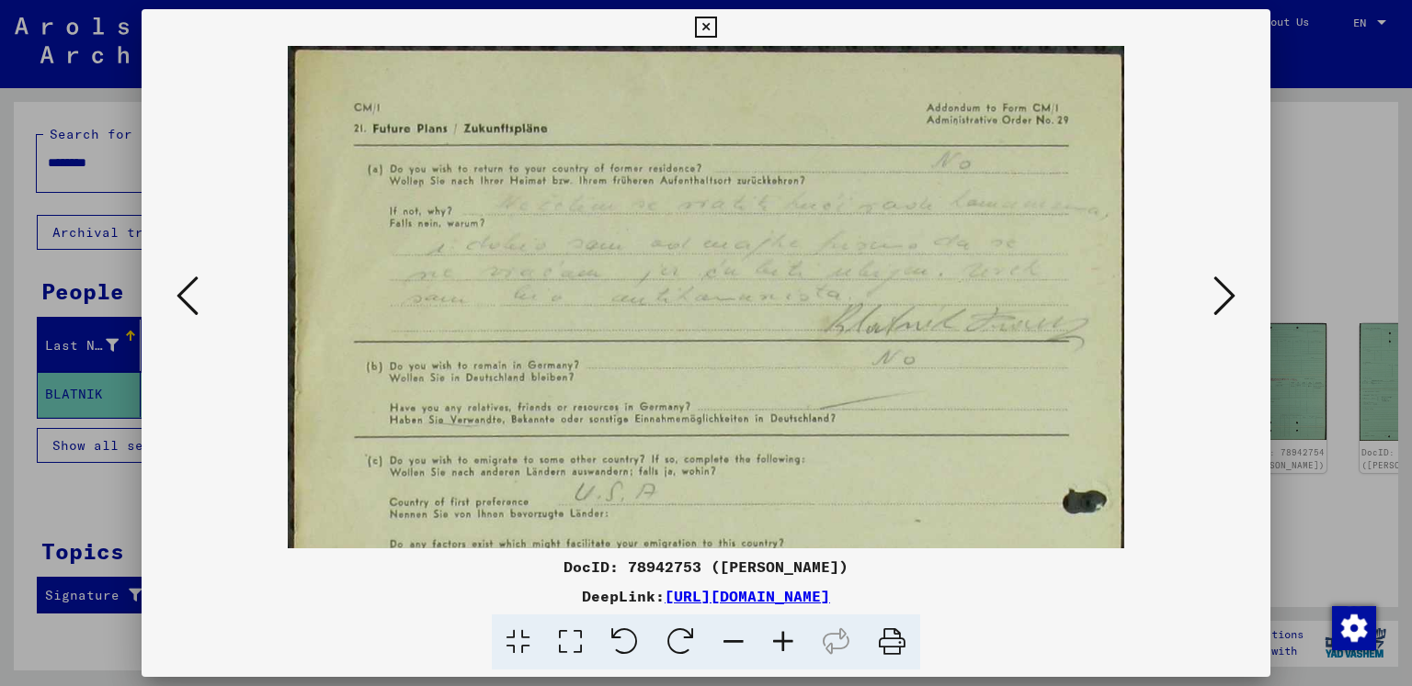
click at [777, 644] on icon at bounding box center [783, 643] width 50 height 56
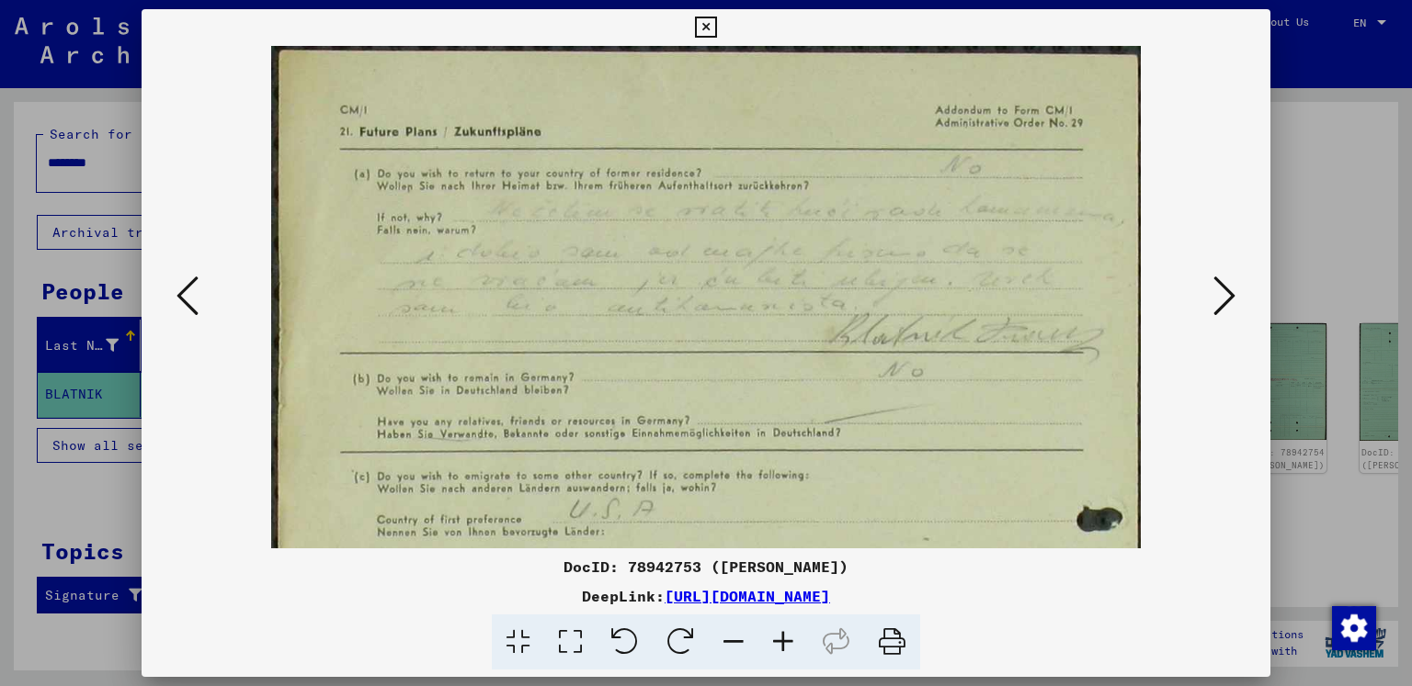
click at [777, 644] on icon at bounding box center [783, 643] width 50 height 56
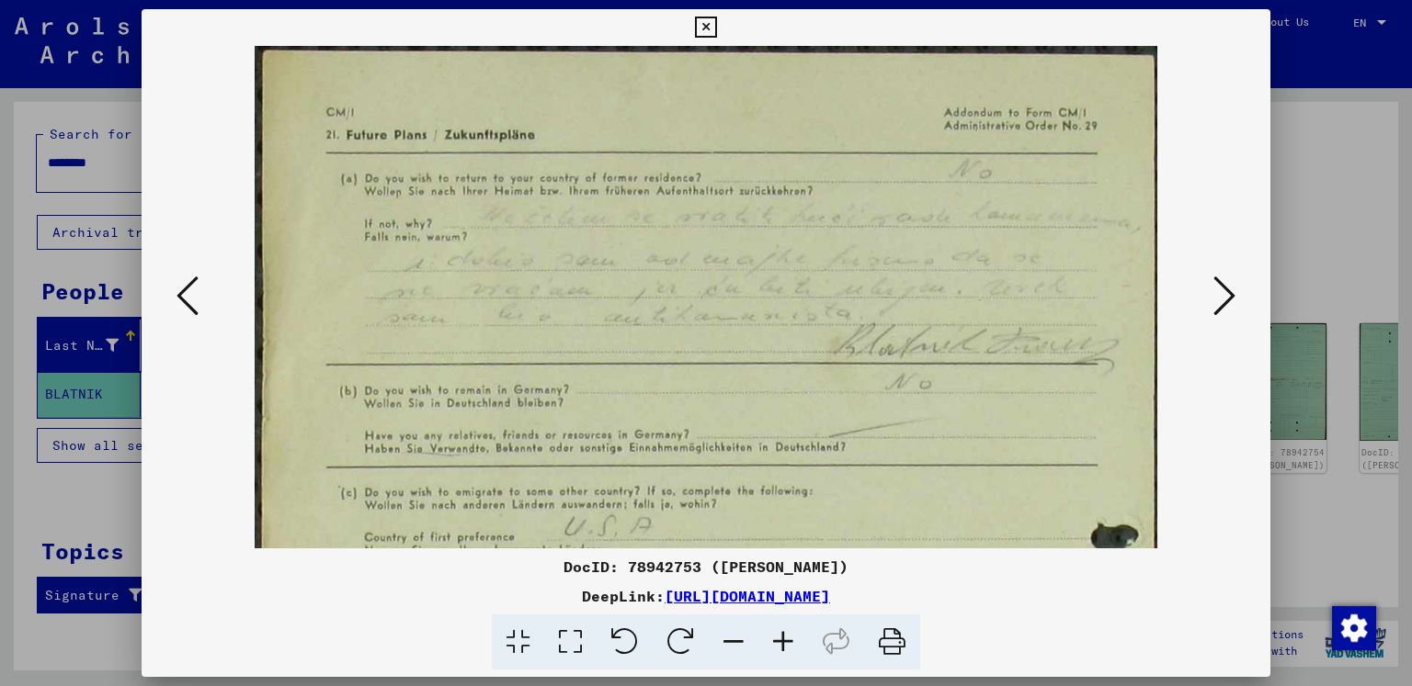
click at [707, 21] on icon at bounding box center [705, 28] width 21 height 22
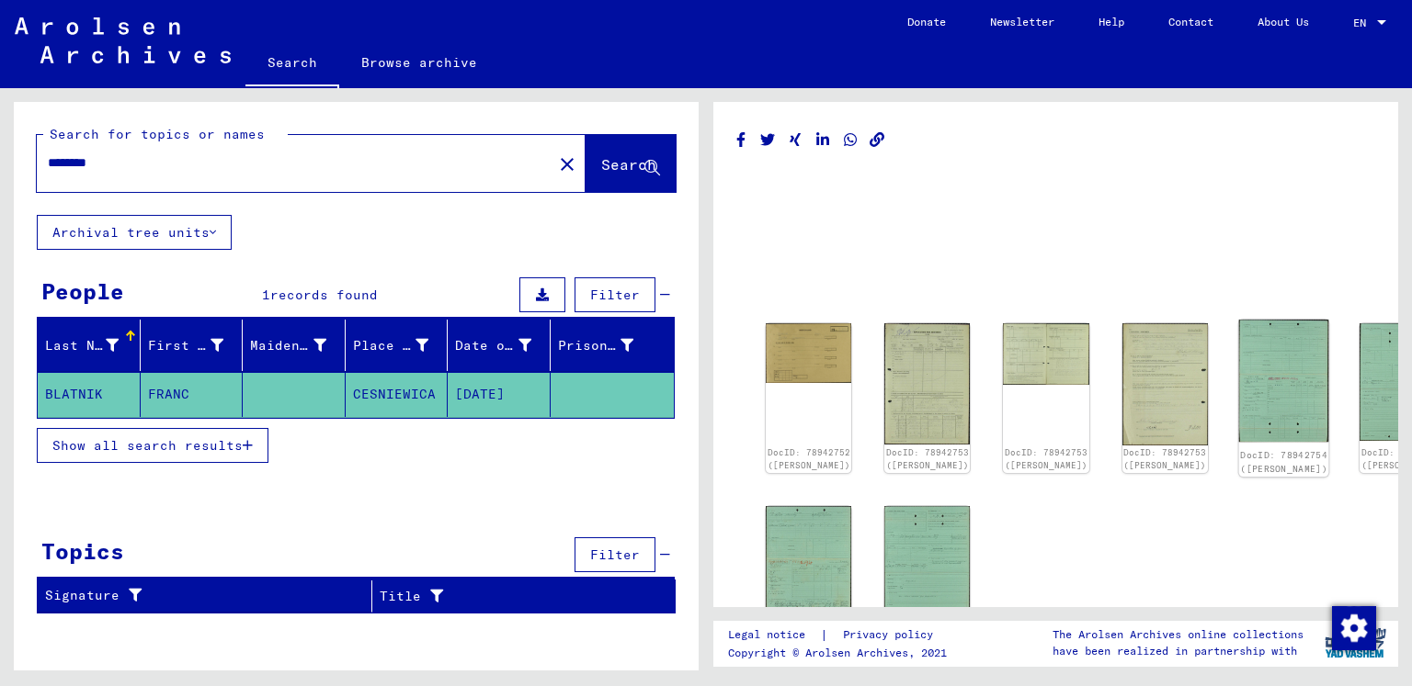
click at [1238, 396] on img at bounding box center [1283, 381] width 90 height 122
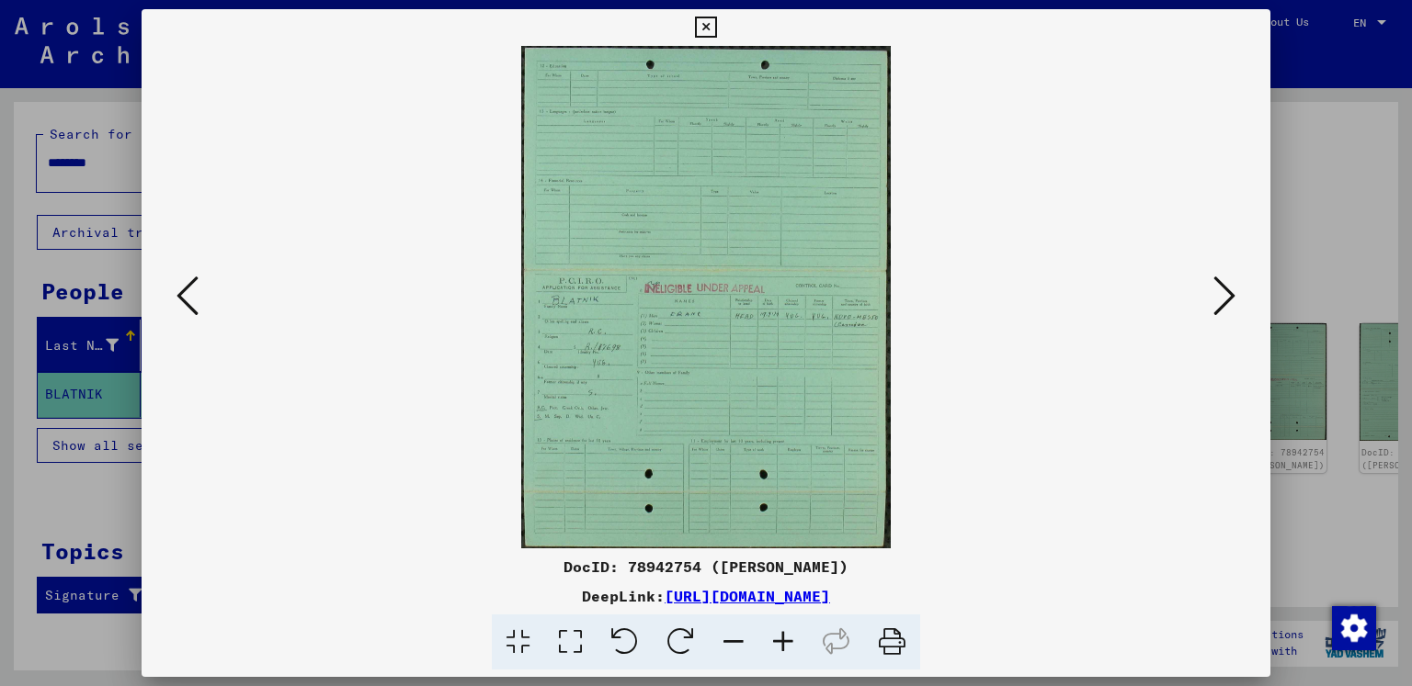
click at [1221, 295] on icon at bounding box center [1224, 296] width 22 height 44
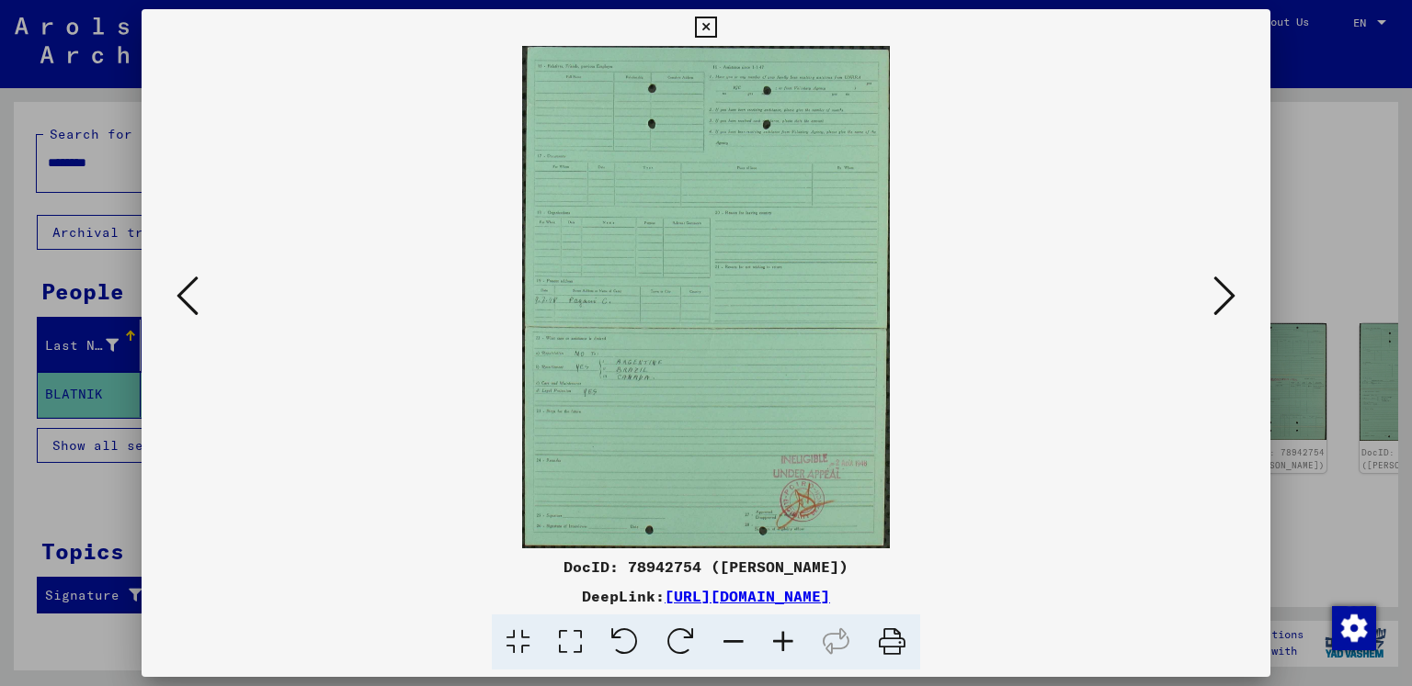
click at [1220, 295] on icon at bounding box center [1224, 296] width 22 height 44
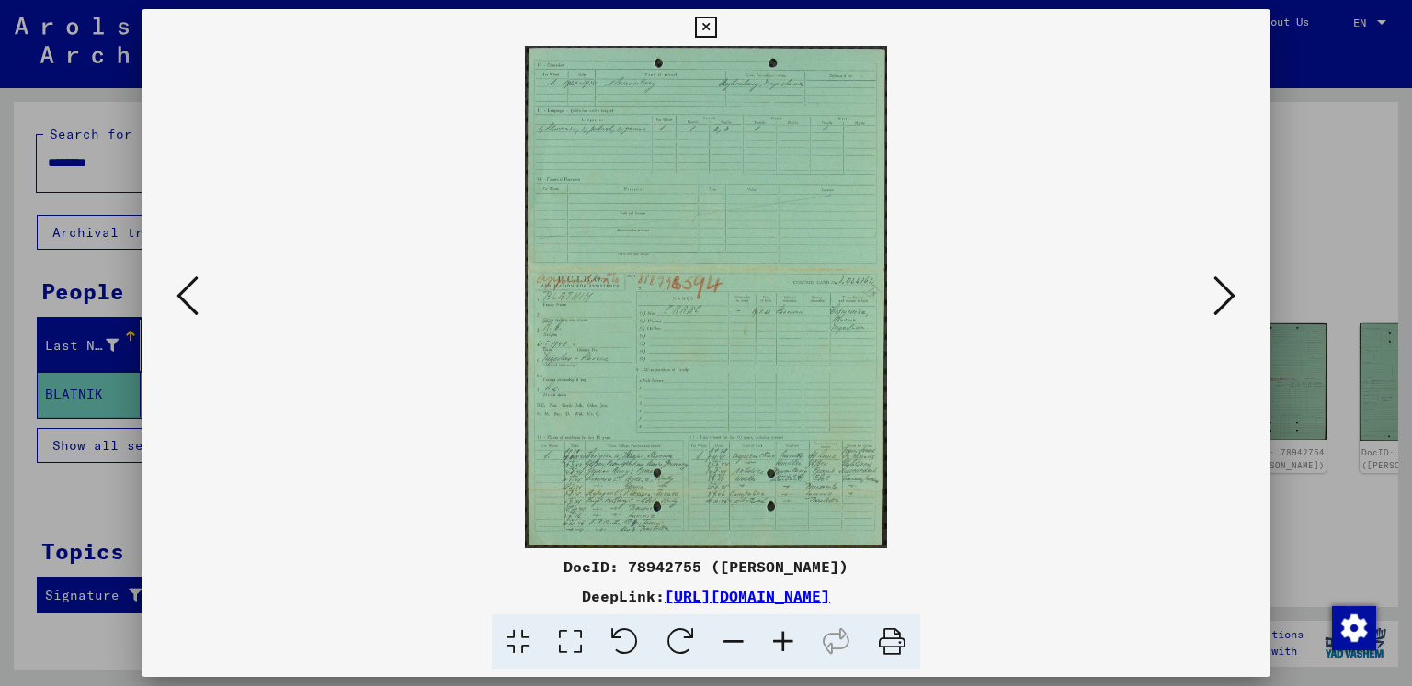
click at [1220, 295] on icon at bounding box center [1224, 296] width 22 height 44
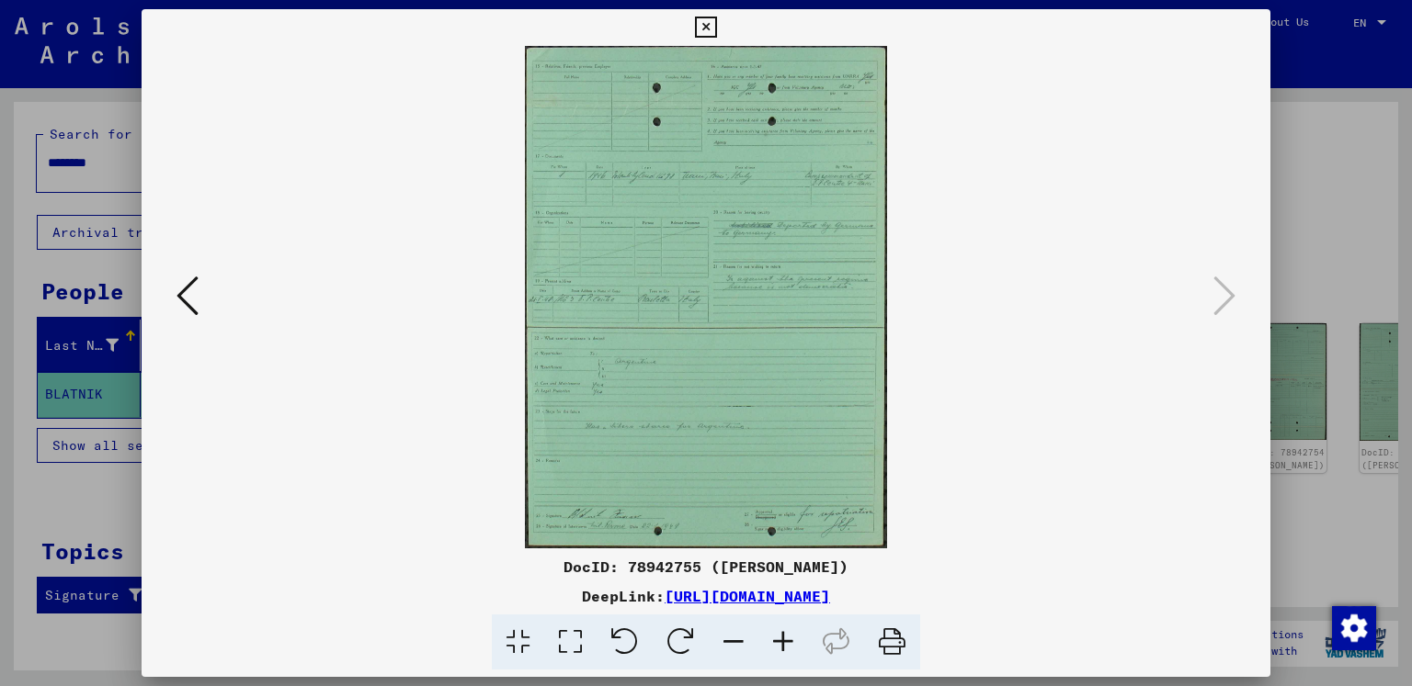
click at [187, 289] on icon at bounding box center [187, 296] width 22 height 44
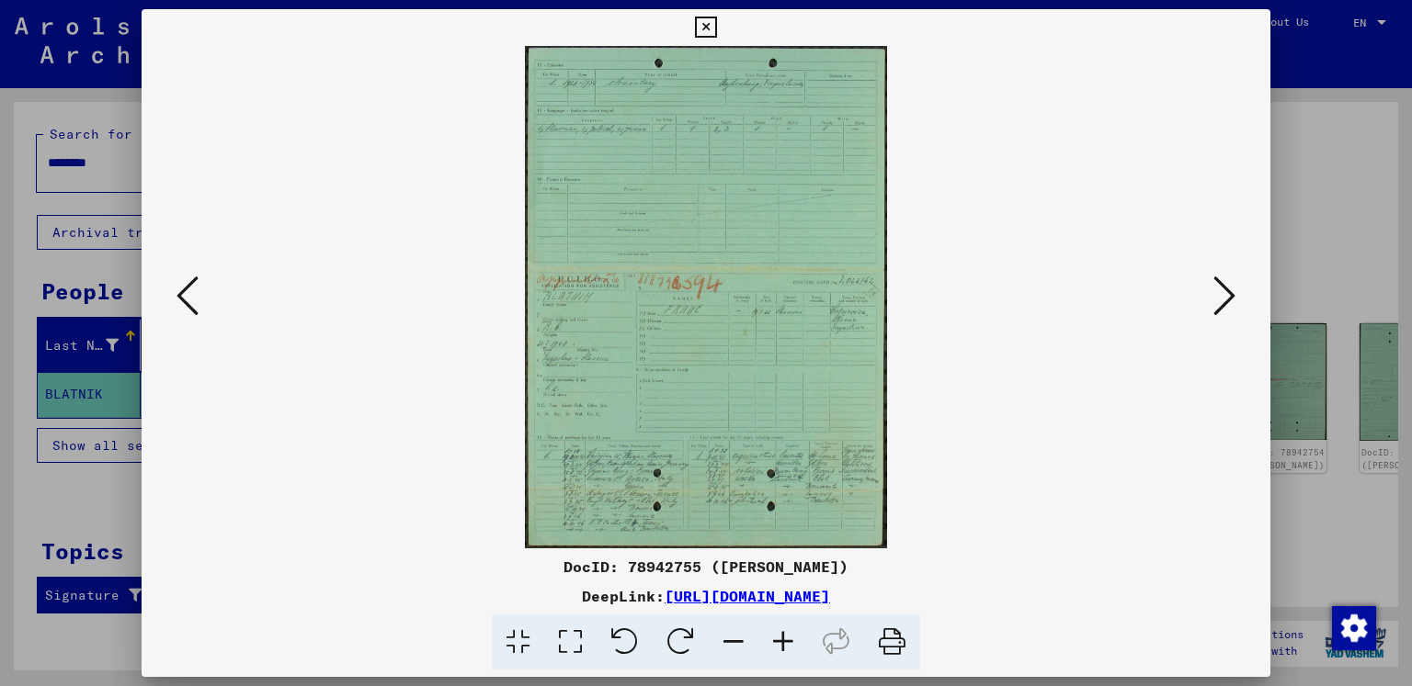
click at [1224, 298] on icon at bounding box center [1224, 296] width 22 height 44
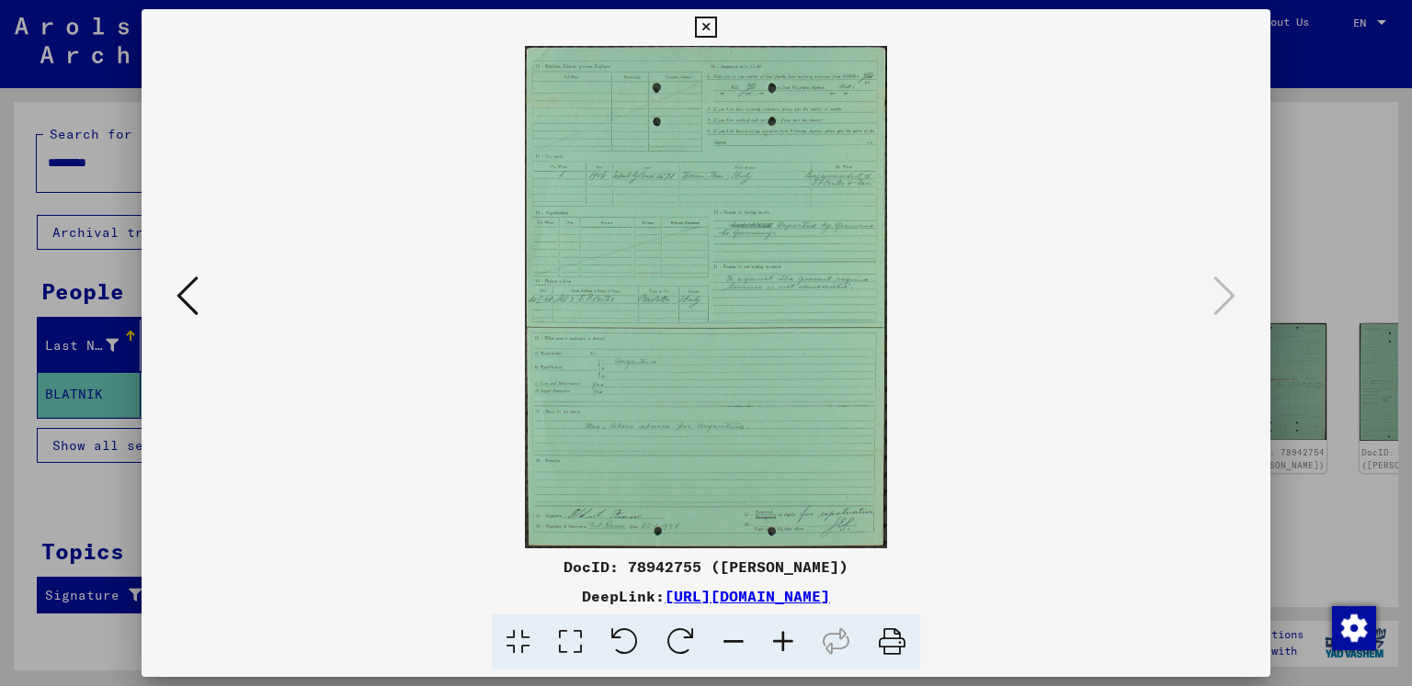
click at [181, 293] on icon at bounding box center [187, 296] width 22 height 44
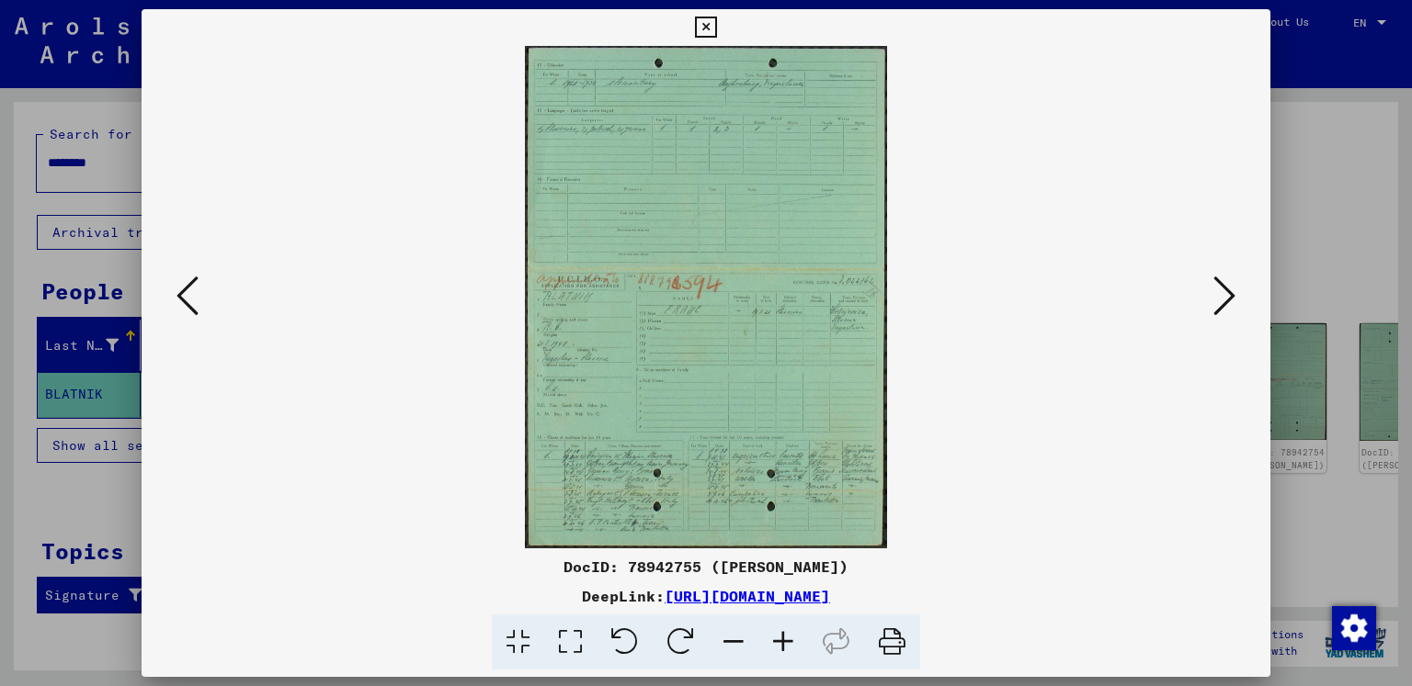
click at [181, 293] on icon at bounding box center [187, 296] width 22 height 44
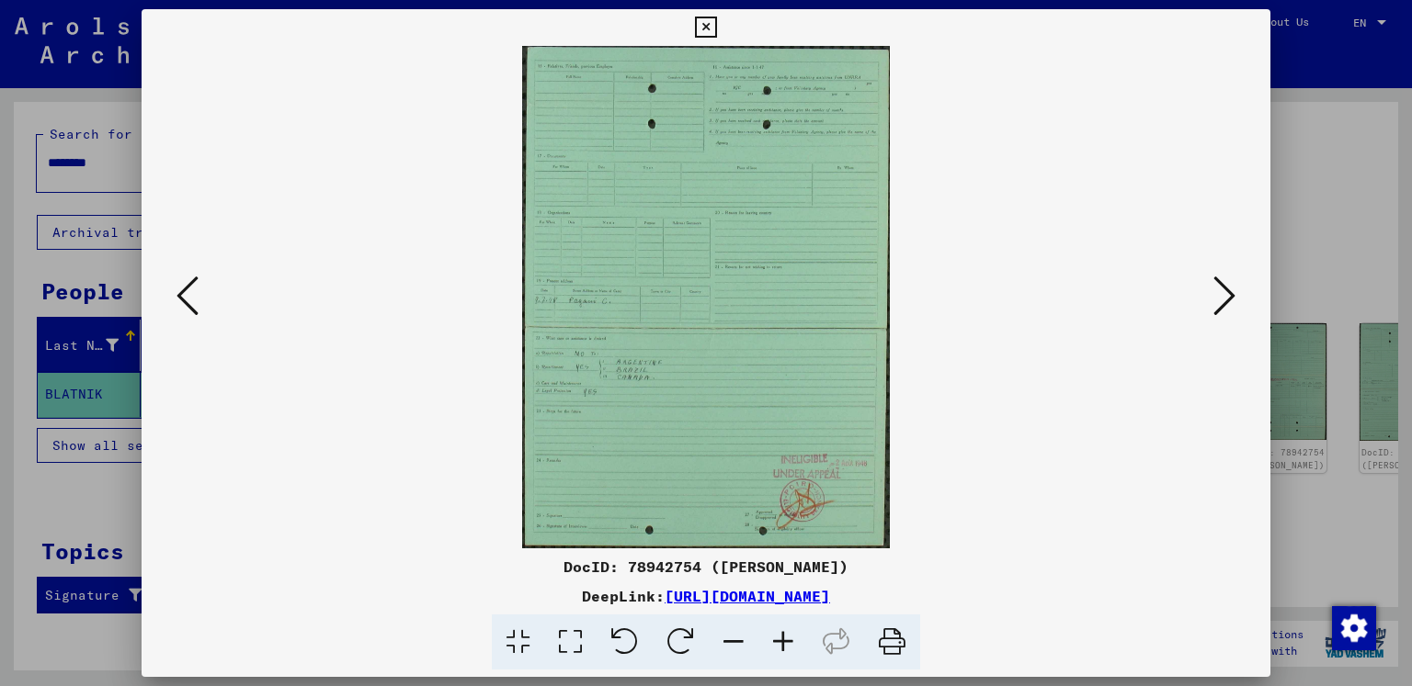
click at [1231, 291] on icon at bounding box center [1224, 296] width 22 height 44
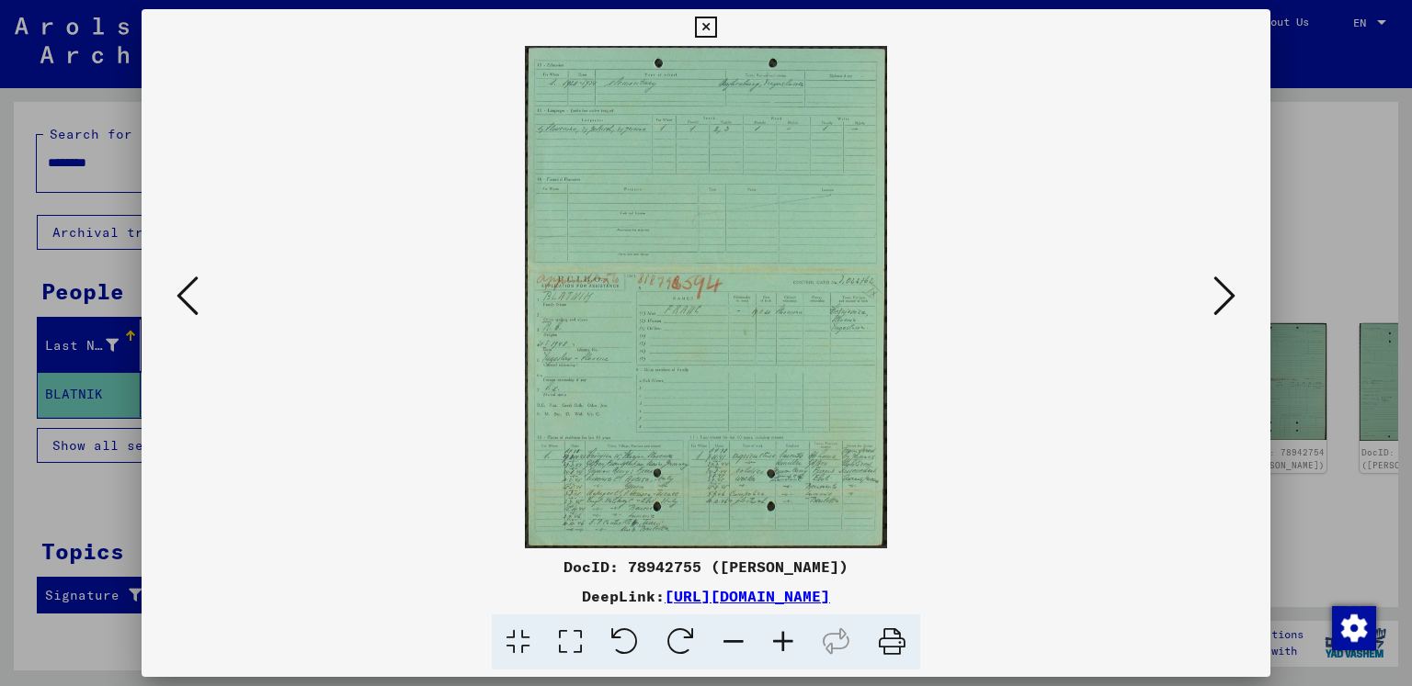
click at [1327, 221] on div at bounding box center [706, 343] width 1412 height 686
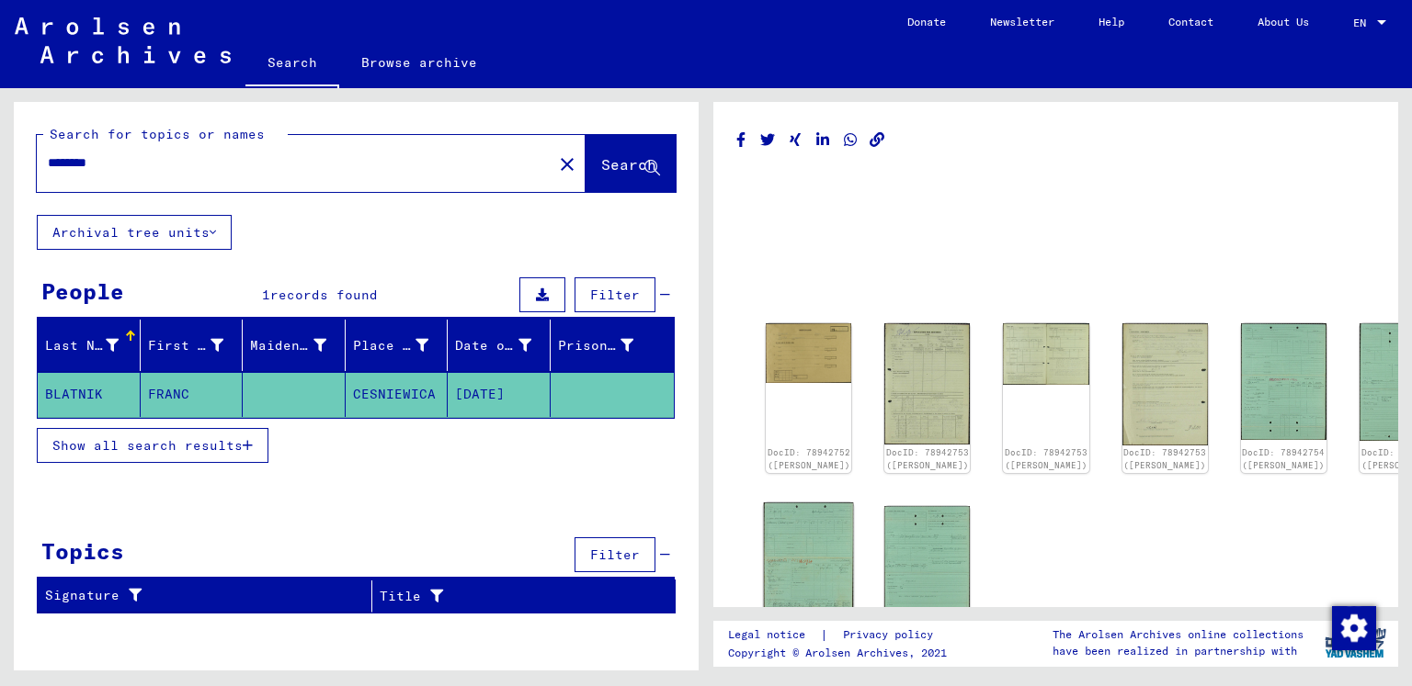
click at [801, 546] on img at bounding box center [809, 565] width 90 height 125
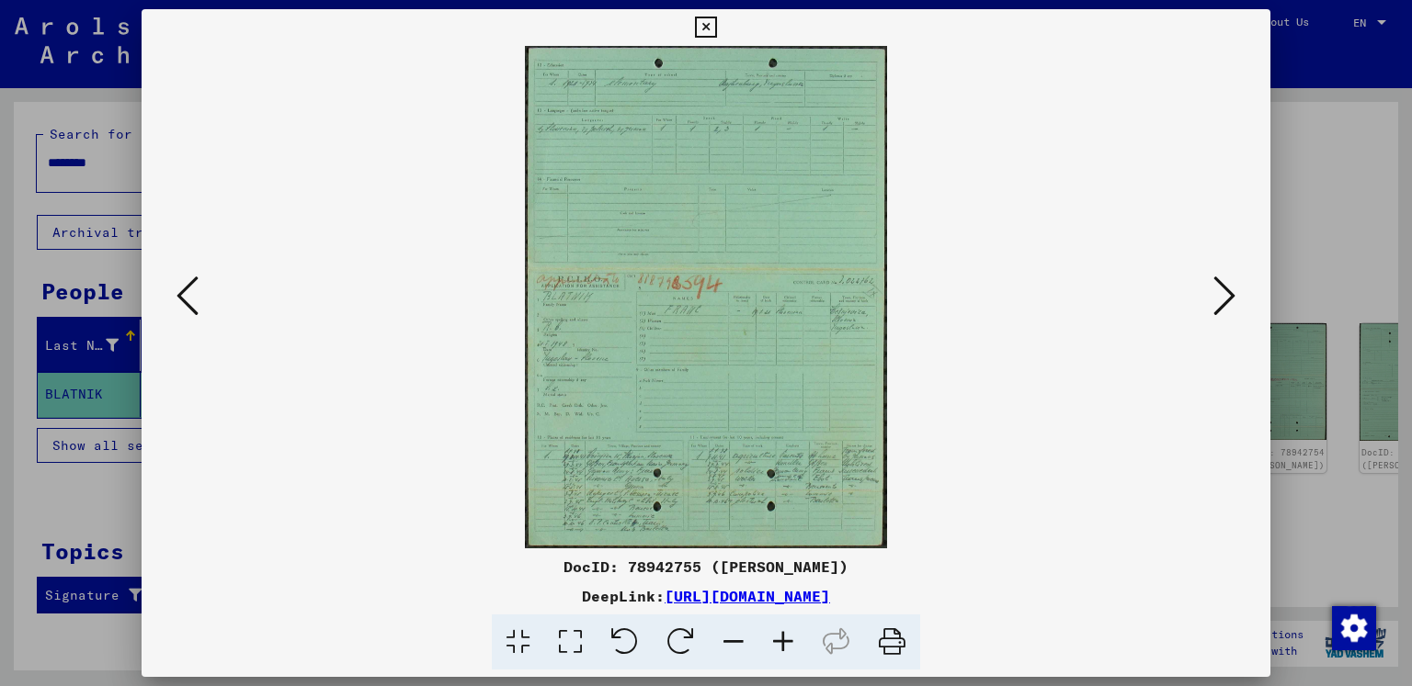
click at [781, 643] on icon at bounding box center [783, 643] width 50 height 56
click at [781, 641] on icon at bounding box center [783, 643] width 50 height 56
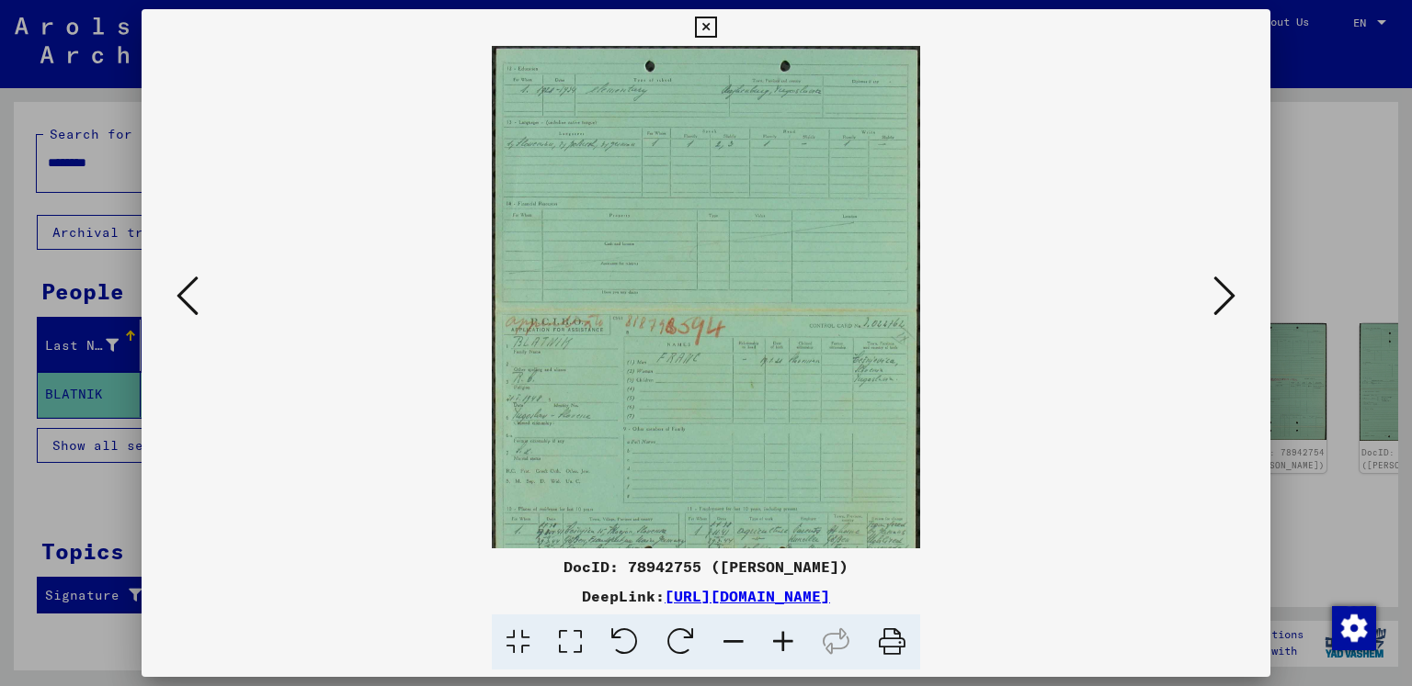
click at [781, 641] on icon at bounding box center [783, 643] width 50 height 56
click at [780, 641] on icon at bounding box center [783, 643] width 50 height 56
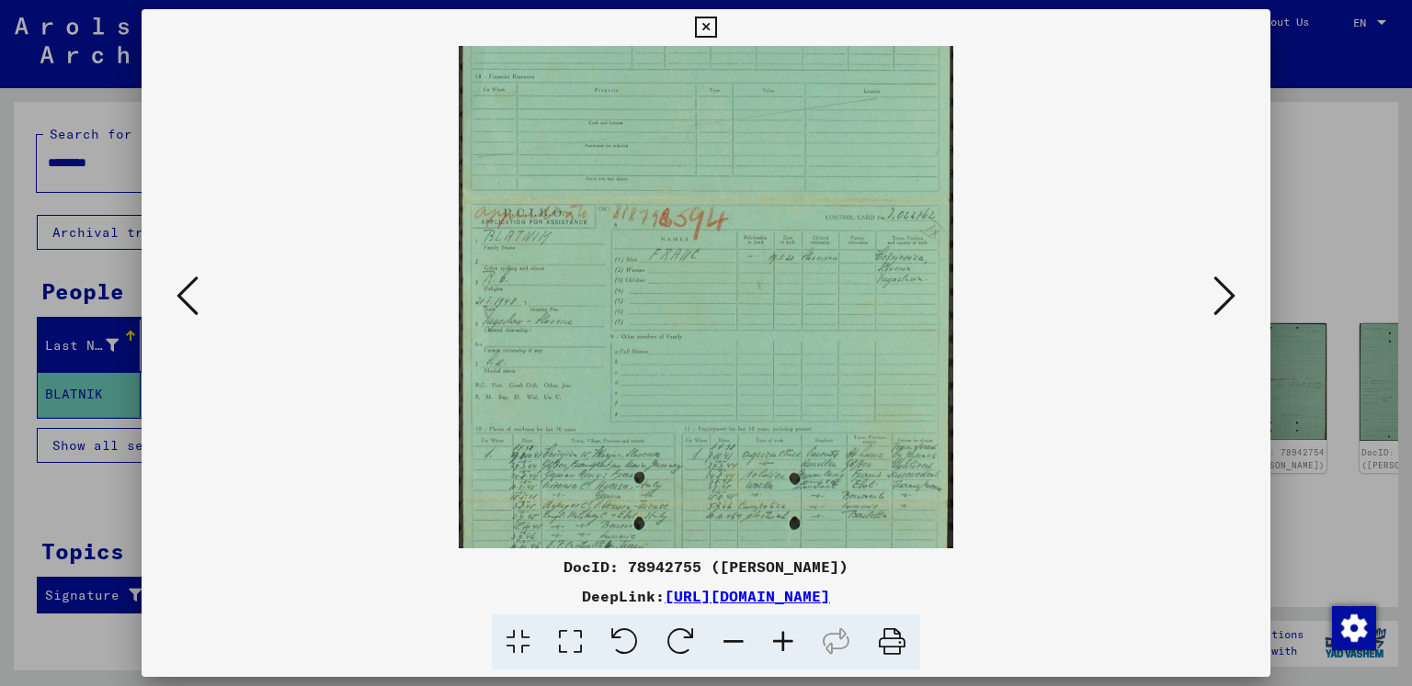
scroll to position [184, 0]
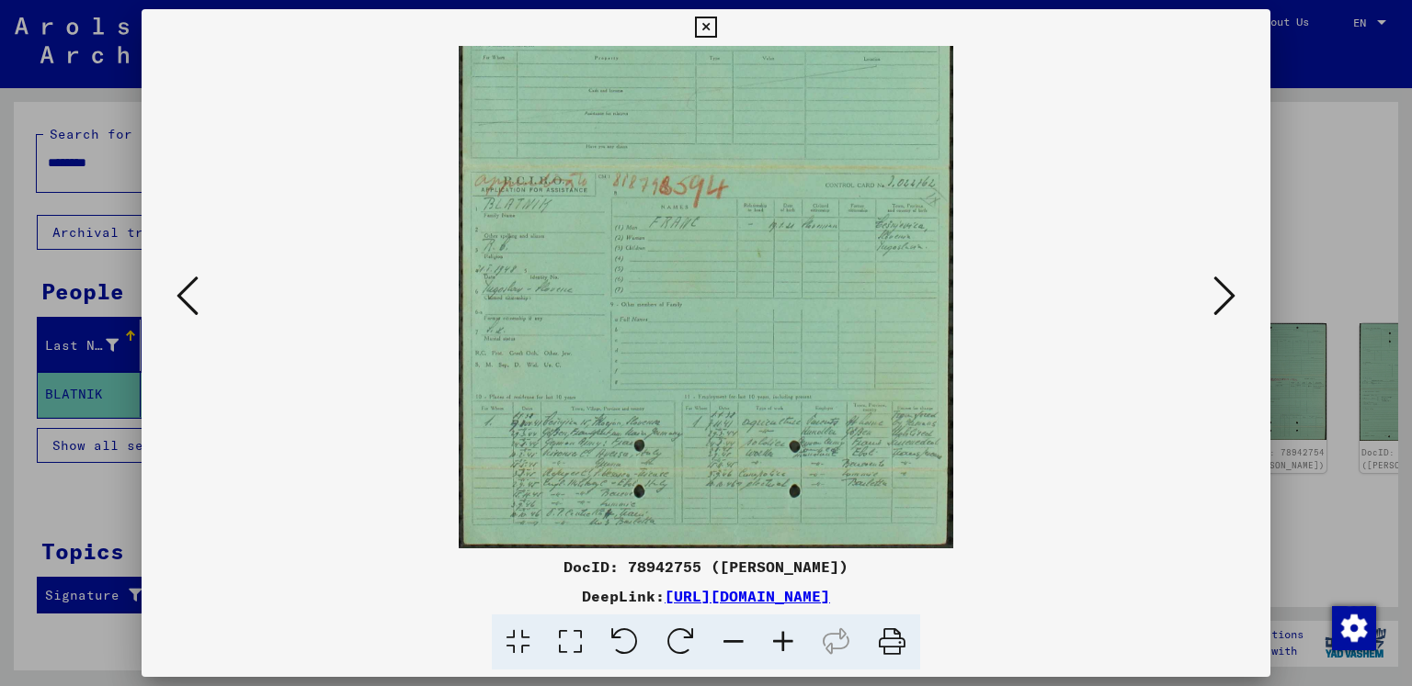
drag, startPoint x: 758, startPoint y: 469, endPoint x: 717, endPoint y: 200, distance: 271.5
click at [717, 200] on img at bounding box center [706, 205] width 494 height 686
click at [788, 643] on icon at bounding box center [783, 643] width 50 height 56
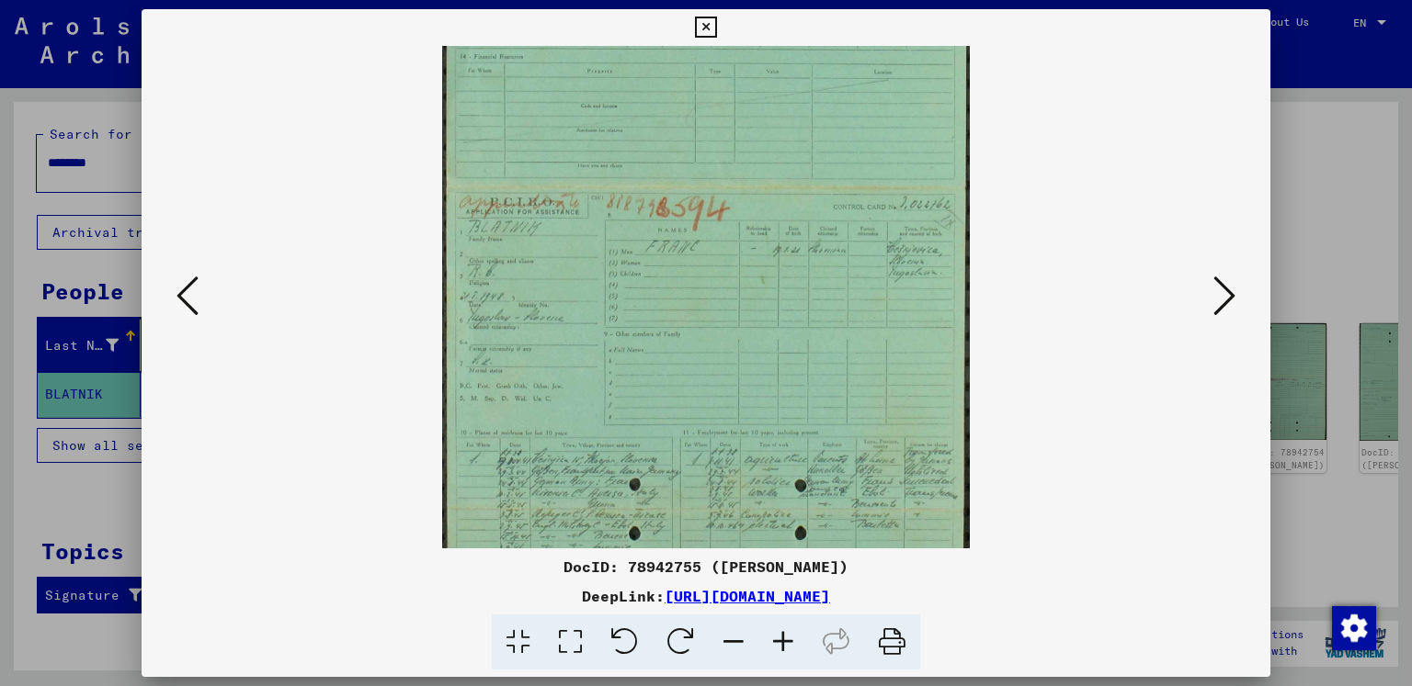
click at [788, 641] on icon at bounding box center [783, 643] width 50 height 56
click at [787, 641] on icon at bounding box center [783, 643] width 50 height 56
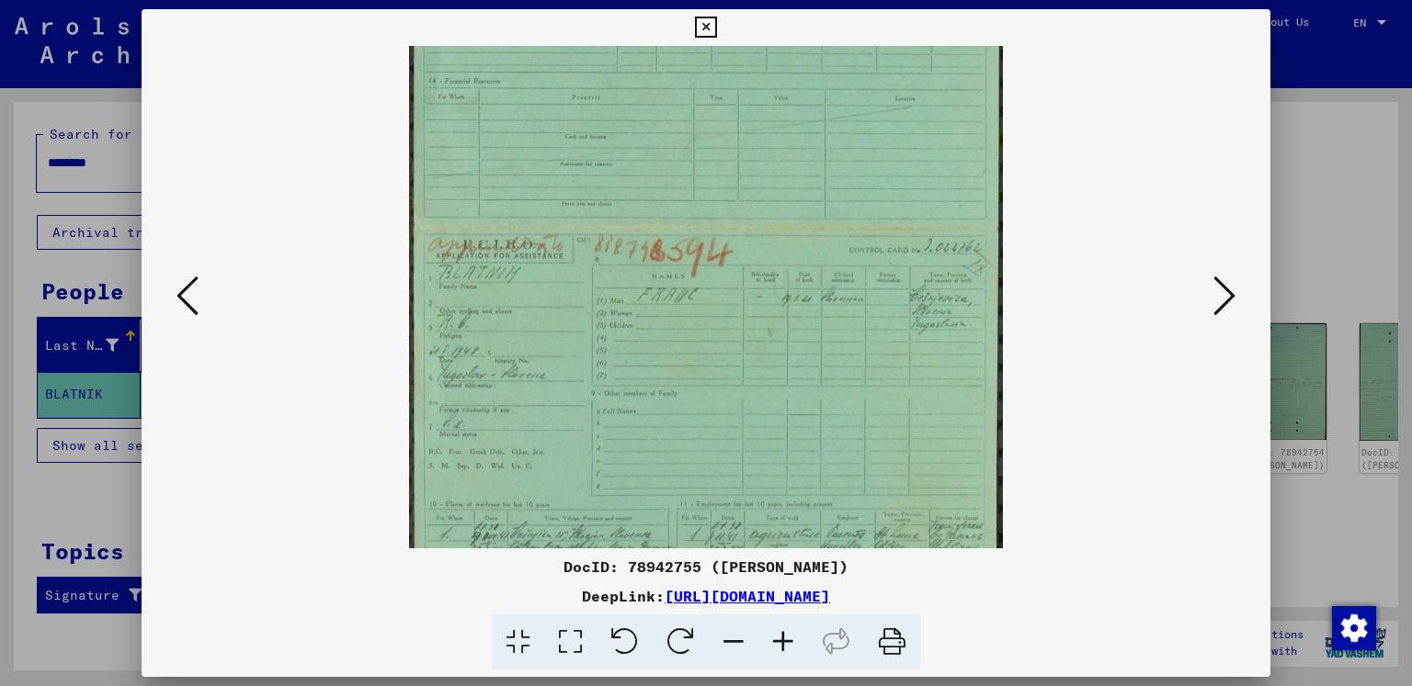
click at [787, 640] on icon at bounding box center [783, 643] width 50 height 56
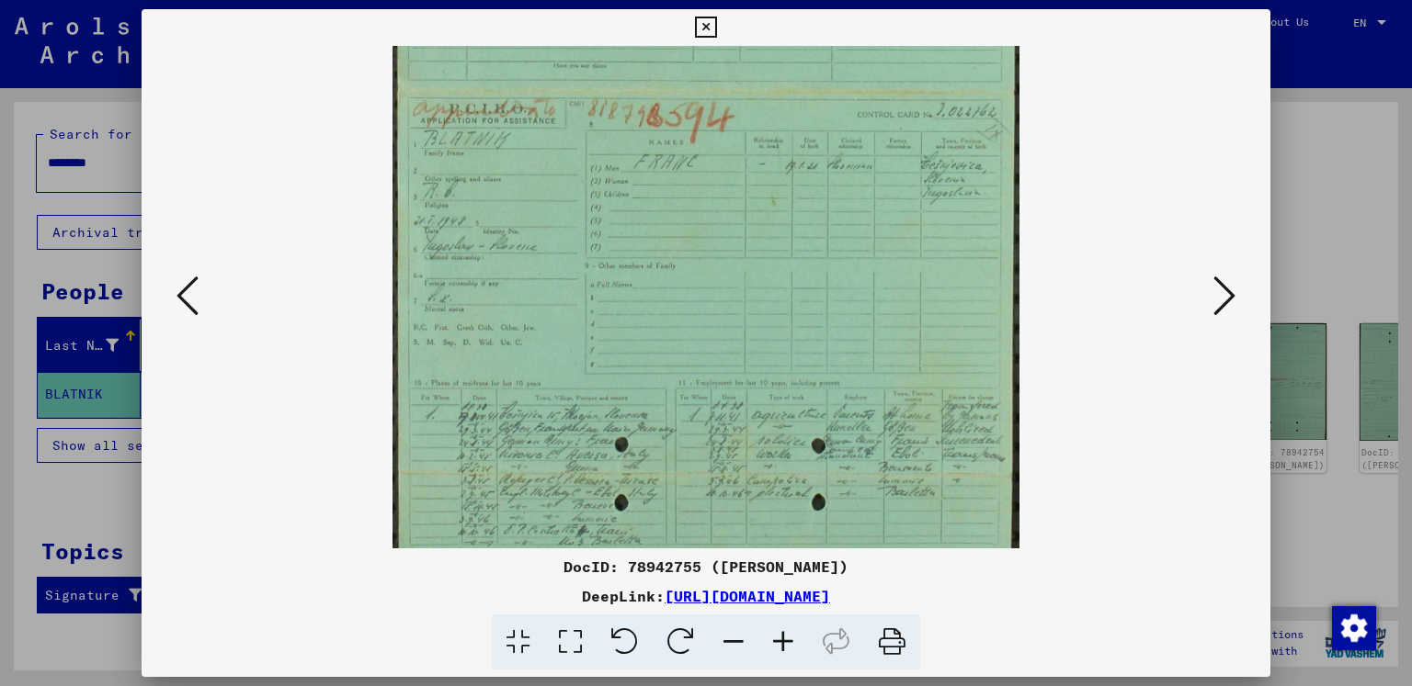
scroll to position [368, 0]
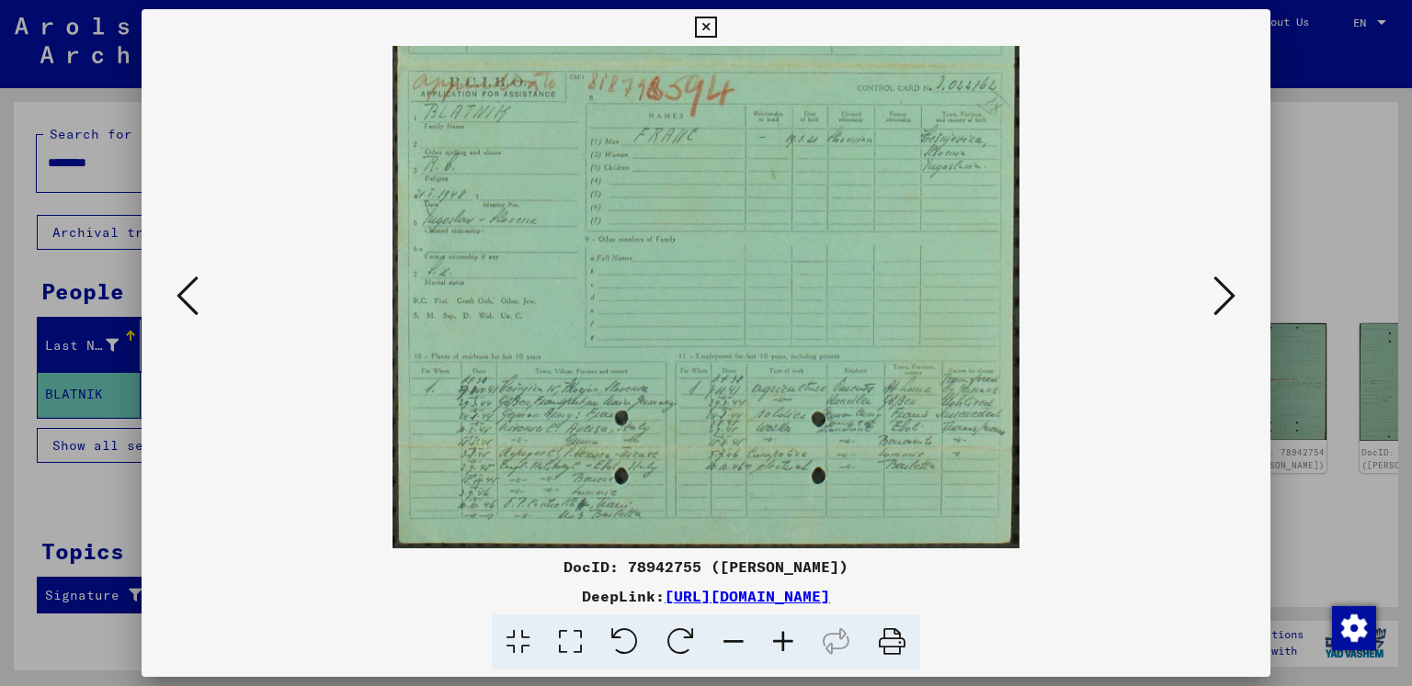
drag, startPoint x: 746, startPoint y: 468, endPoint x: 735, endPoint y: 259, distance: 208.9
click at [735, 259] on img at bounding box center [705, 113] width 627 height 870
drag, startPoint x: 1333, startPoint y: 201, endPoint x: 1288, endPoint y: 231, distance: 53.8
click at [1333, 201] on div at bounding box center [706, 343] width 1412 height 686
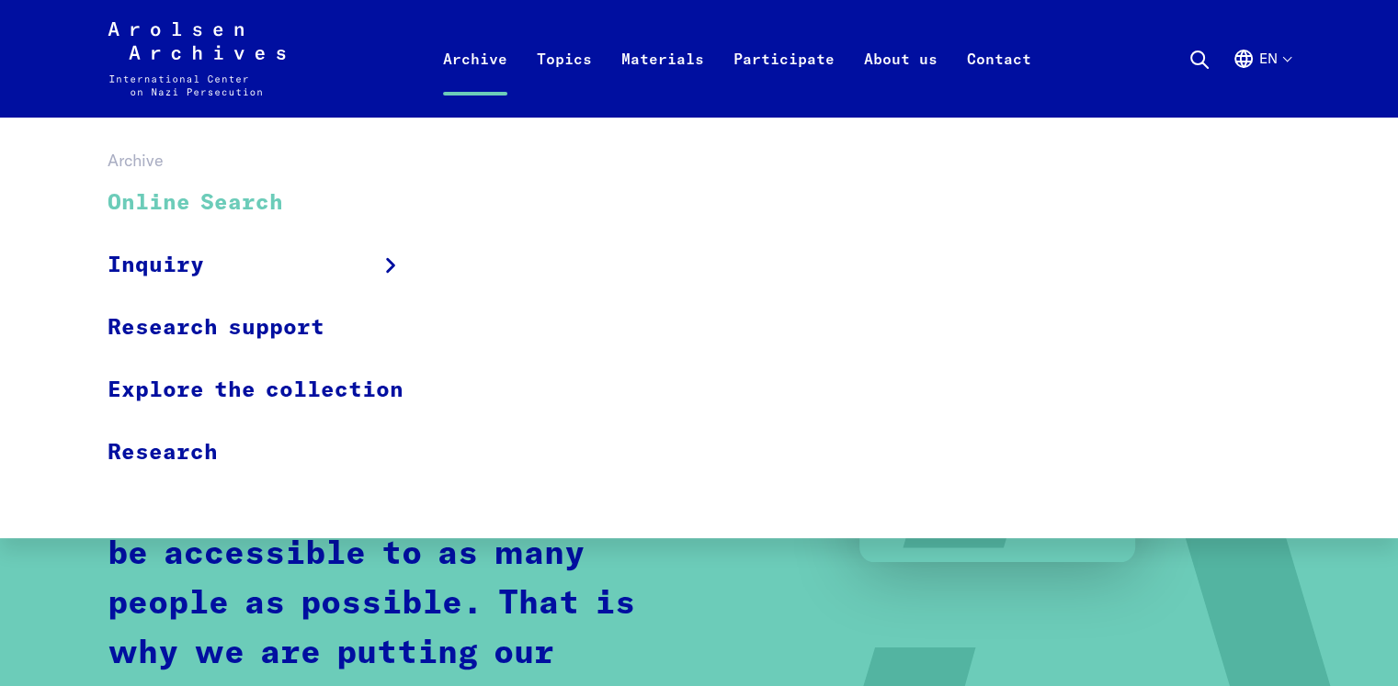
click at [464, 74] on link "Archive" at bounding box center [475, 81] width 94 height 74
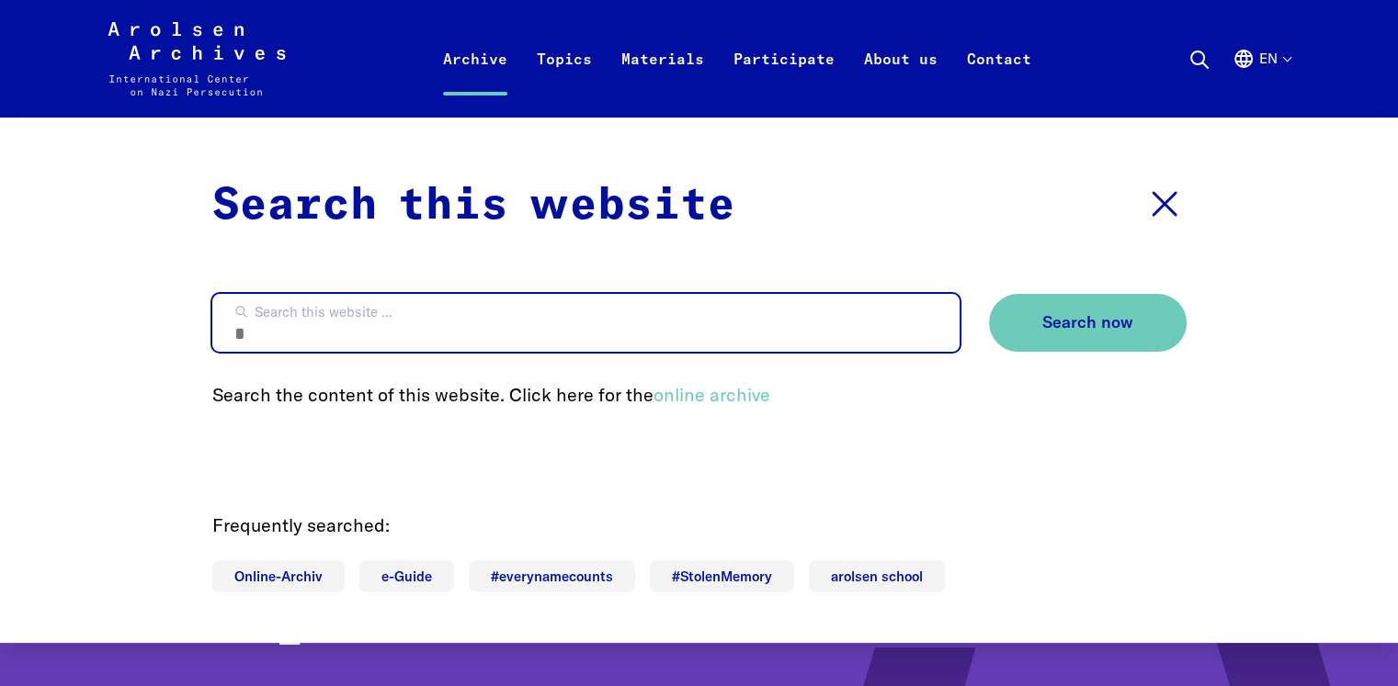
click at [485, 307] on input "Search this website ..." at bounding box center [585, 323] width 747 height 58
type input "**********"
click at [989, 294] on button "Search now" at bounding box center [1088, 323] width 198 height 58
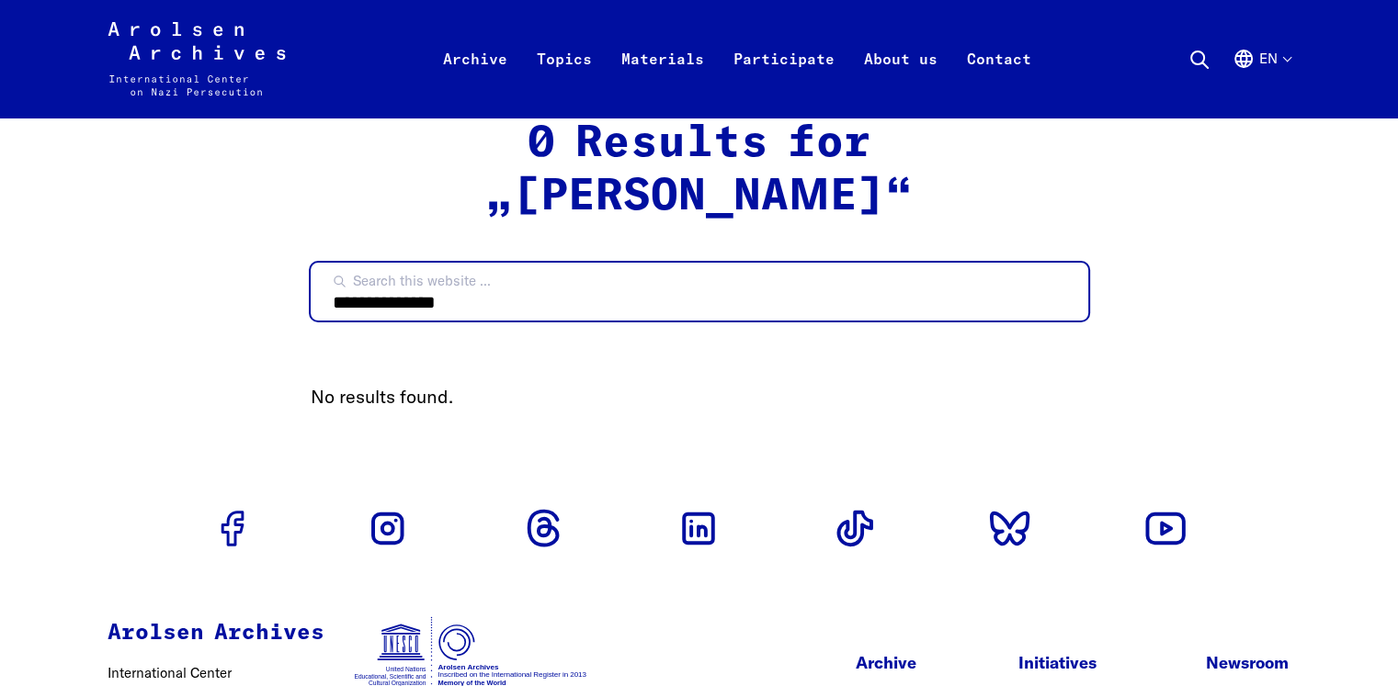
click at [353, 303] on input "**********" at bounding box center [699, 292] width 777 height 58
type input "**********"
click at [353, 299] on input "**********" at bounding box center [699, 292] width 777 height 58
click at [352, 299] on input "**********" at bounding box center [699, 292] width 777 height 58
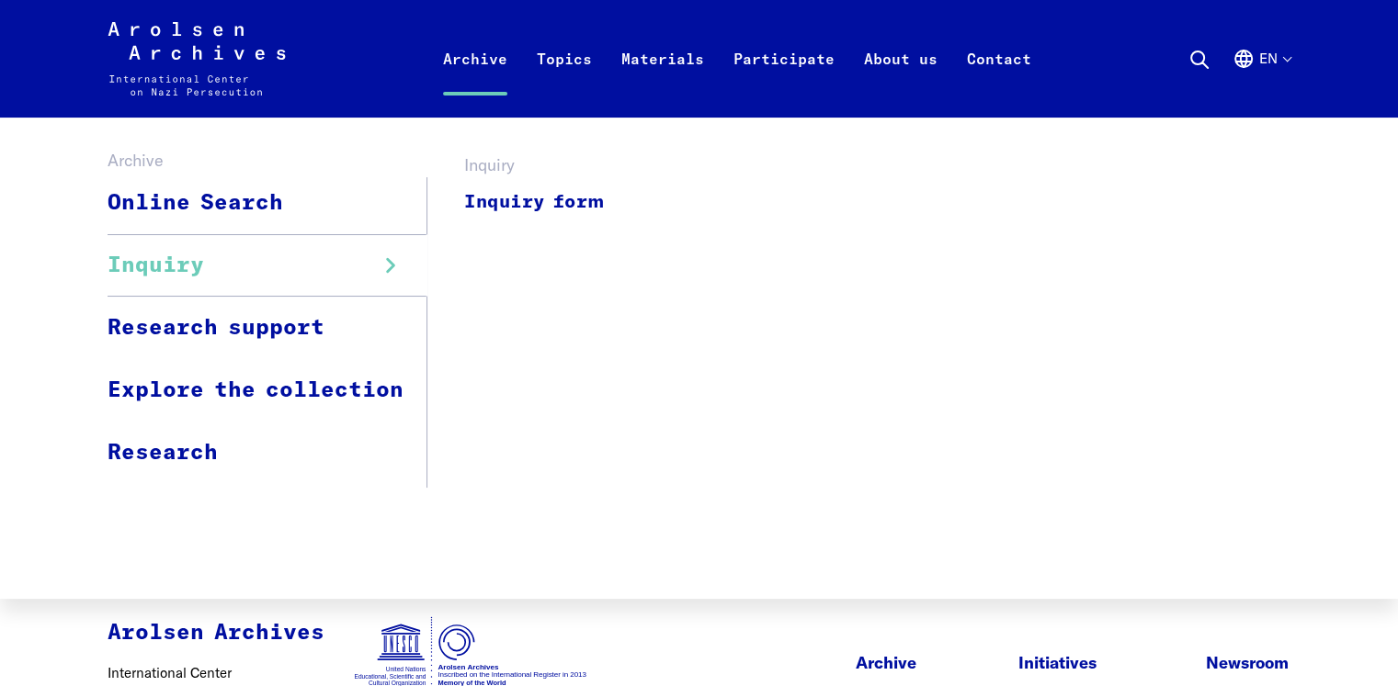
click at [231, 244] on link "Inquiry" at bounding box center [268, 265] width 320 height 62
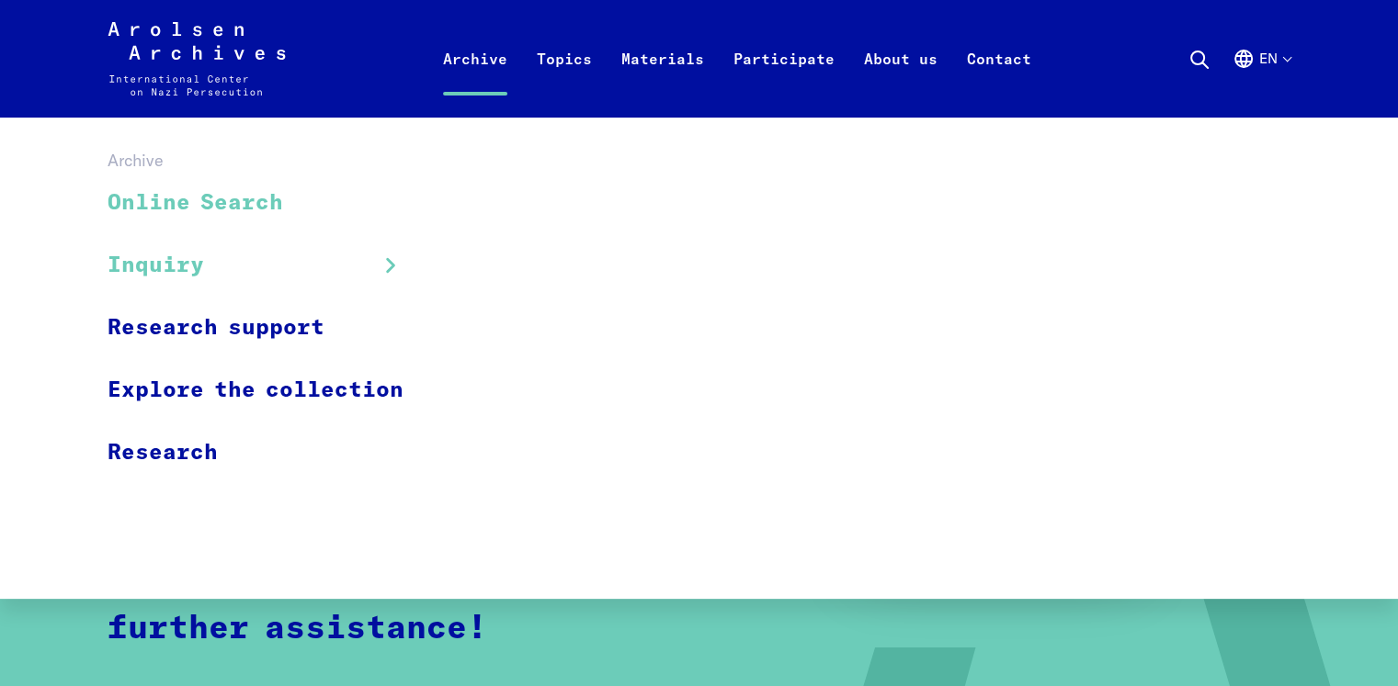
click at [242, 206] on link "Online Search" at bounding box center [268, 204] width 320 height 62
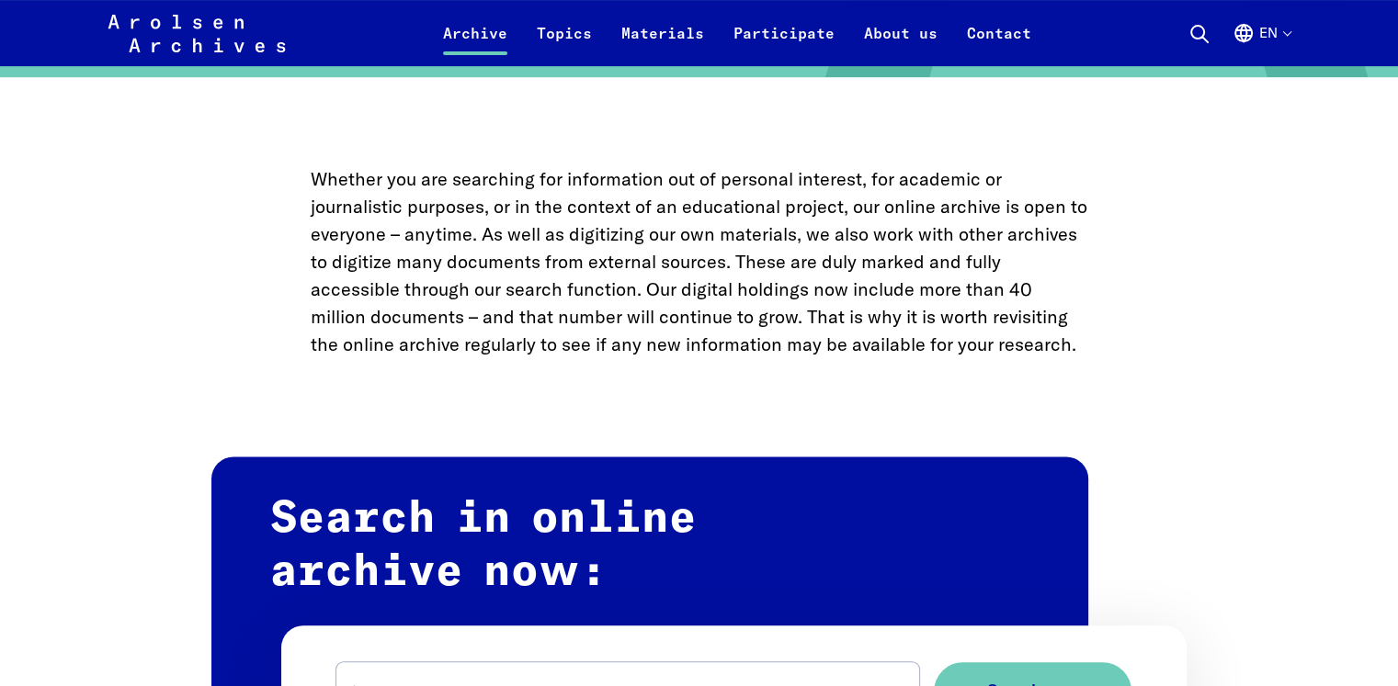
scroll to position [1103, 0]
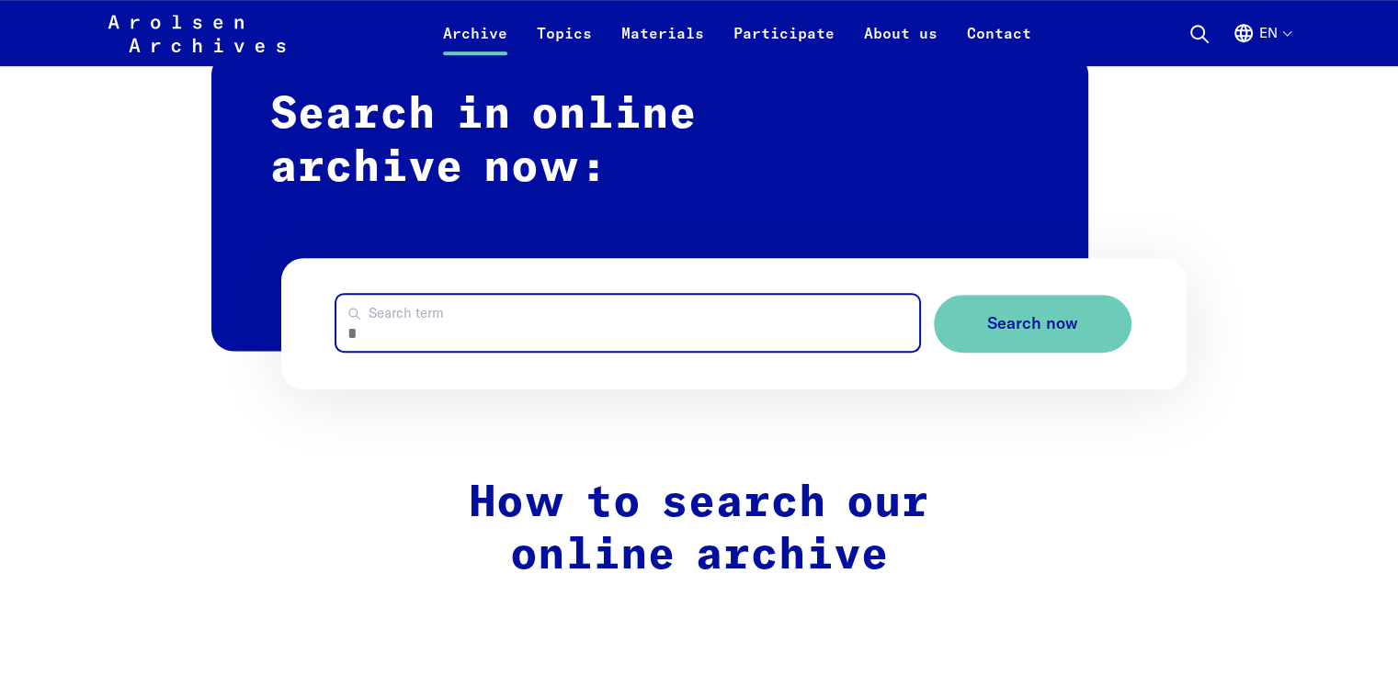
click at [430, 334] on input "Search term" at bounding box center [627, 323] width 582 height 56
type input "**********"
click at [934, 295] on button "Search now" at bounding box center [1033, 324] width 198 height 58
